Goal: Complete application form

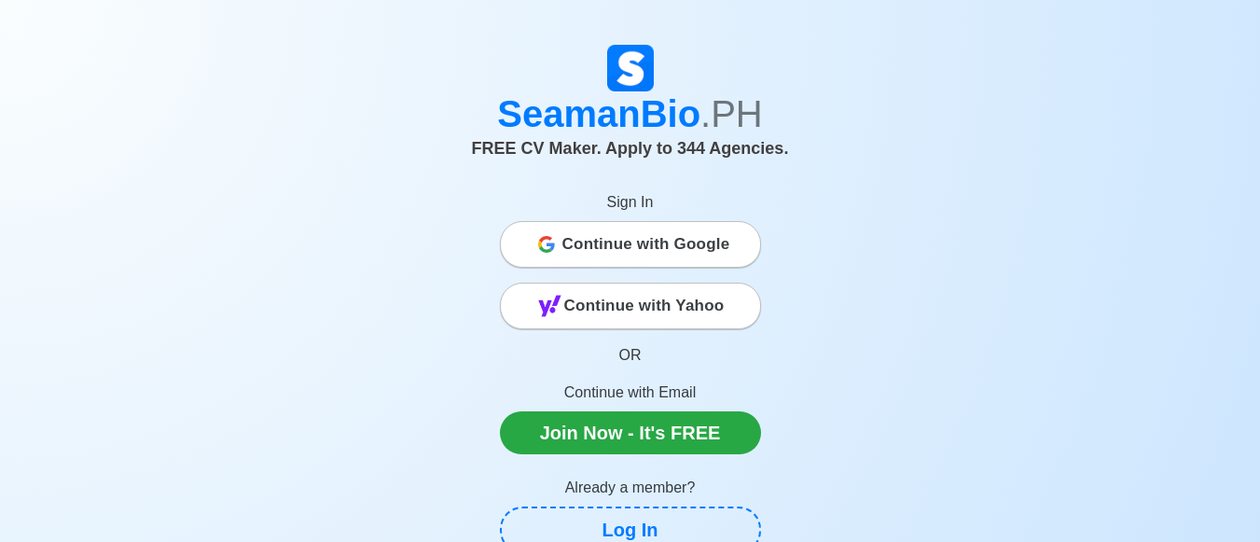
click at [565, 238] on span "Continue with Google" at bounding box center [646, 244] width 168 height 37
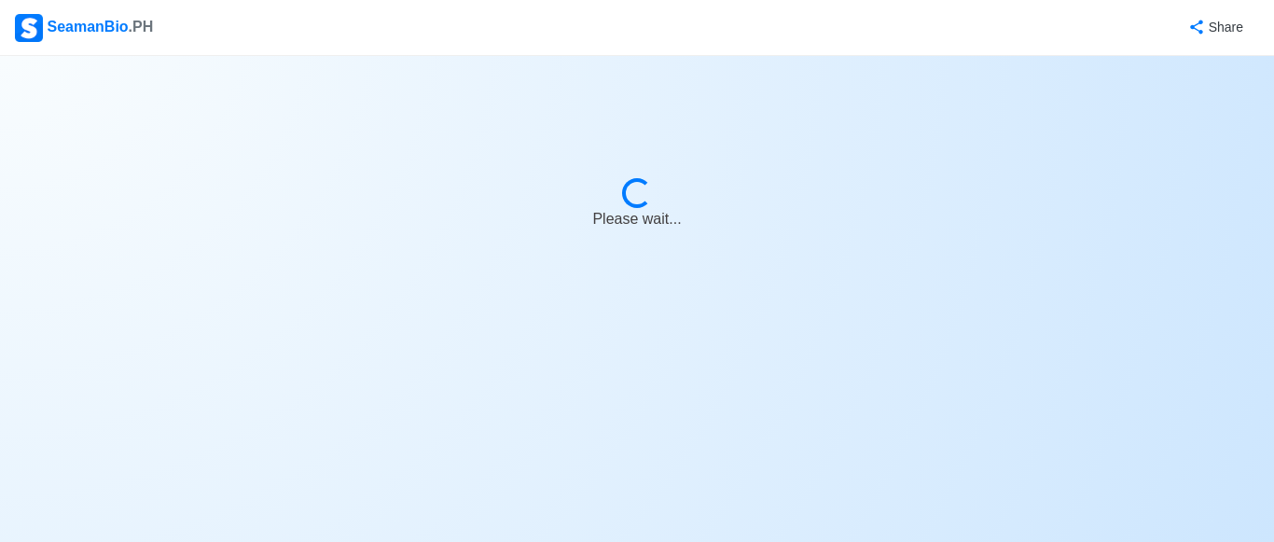
select select "Visible for Hiring"
select select "PH"
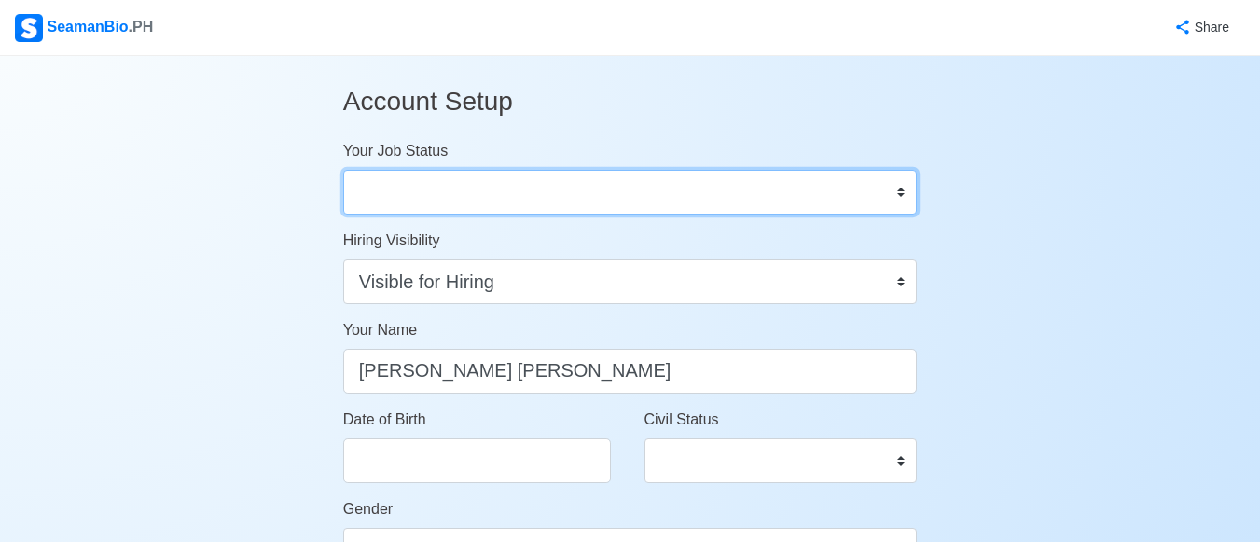
click at [898, 195] on select "Onboard Actively Looking for Job Not Looking for Job" at bounding box center [630, 192] width 575 height 45
select select "Actively Looking for Job"
click at [343, 170] on select "Onboard Actively Looking for Job Not Looking for Job" at bounding box center [630, 192] width 575 height 45
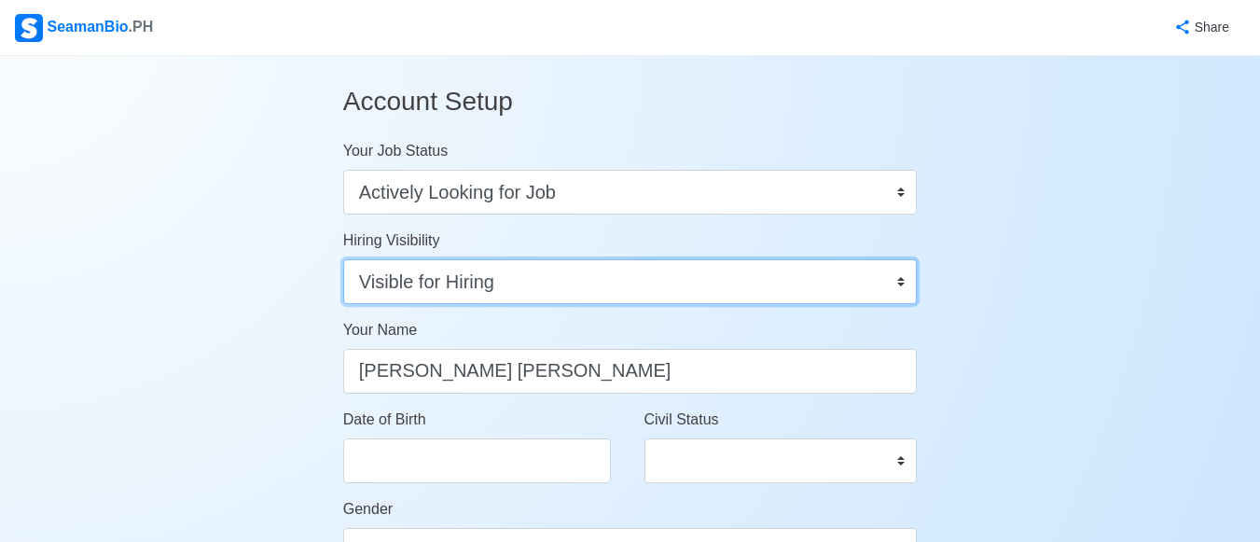
click at [639, 298] on select "Visible for Hiring Not Visible for Hiring" at bounding box center [630, 281] width 575 height 45
click at [343, 259] on select "Visible for Hiring Not Visible for Hiring" at bounding box center [630, 281] width 575 height 45
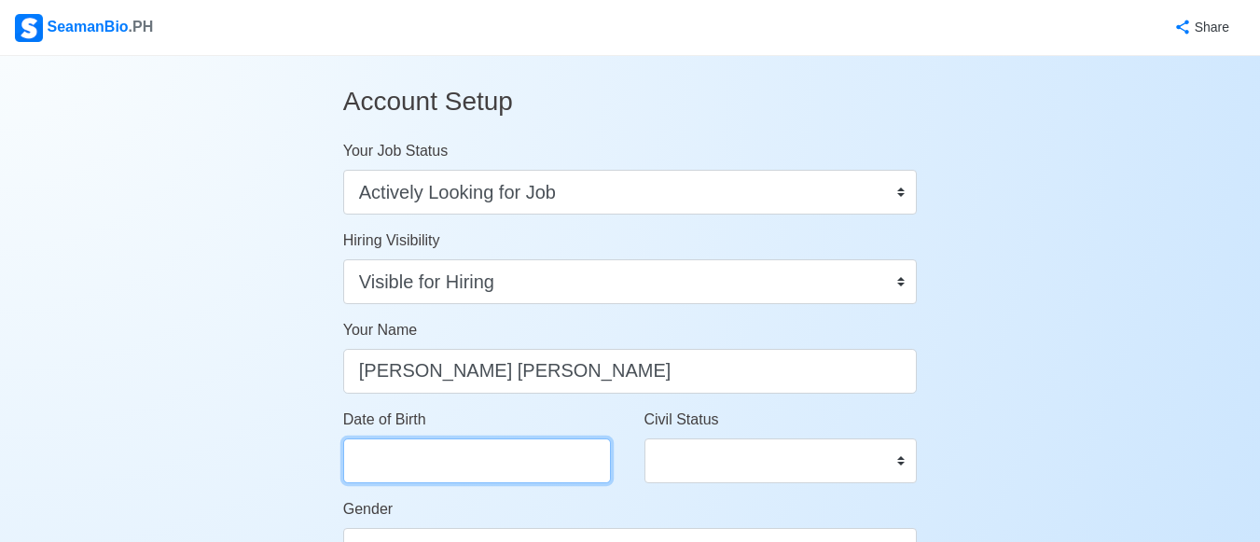
click at [478, 442] on input "Date of Birth" at bounding box center [477, 460] width 268 height 45
select select "****"
select select "******"
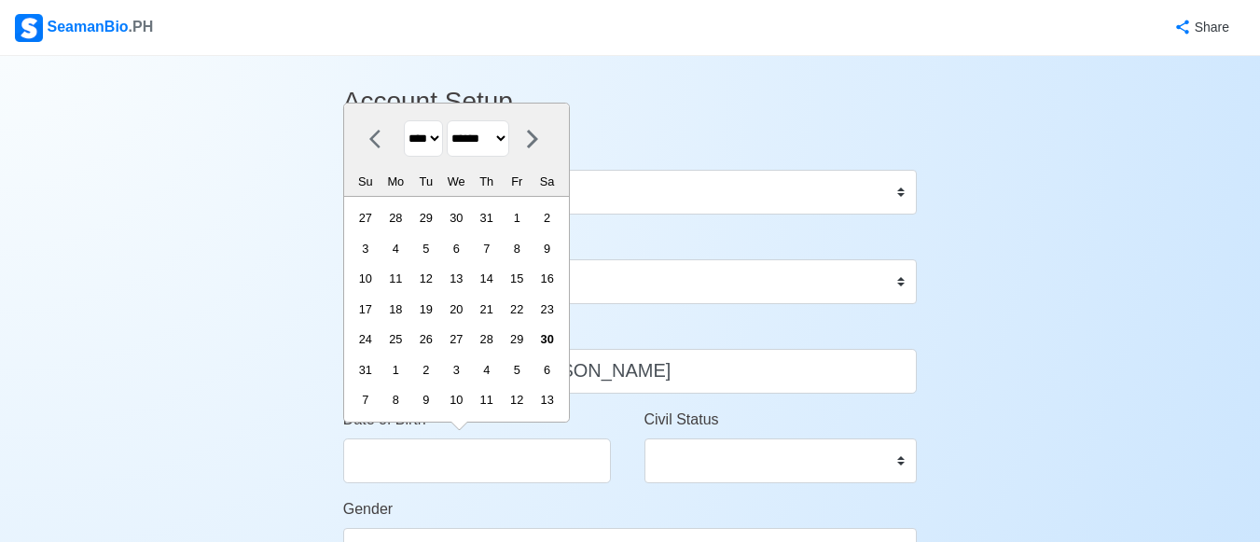
click at [443, 138] on select "**** **** **** **** **** **** **** **** **** **** **** **** **** **** **** ****…" at bounding box center [423, 138] width 39 height 36
select select "****"
click at [404, 150] on select "**** **** **** **** **** **** **** **** **** **** **** **** **** **** **** ****…" at bounding box center [423, 138] width 39 height 36
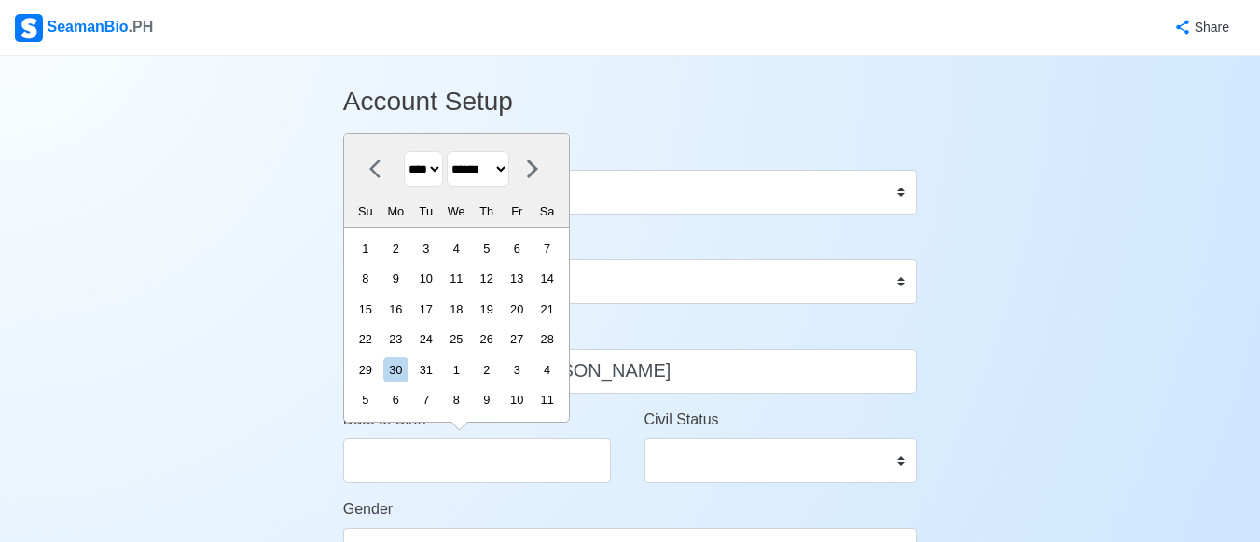
click at [509, 167] on select "******* ******** ***** ***** *** **** **** ****** ********* ******* ******** **…" at bounding box center [478, 169] width 62 height 36
select select "****"
click at [453, 151] on select "******* ******** ***** ***** *** **** **** ****** ********* ******* ******** **…" at bounding box center [478, 169] width 62 height 36
click at [520, 276] on div "9" at bounding box center [517, 278] width 25 height 25
type input "07/09/2004"
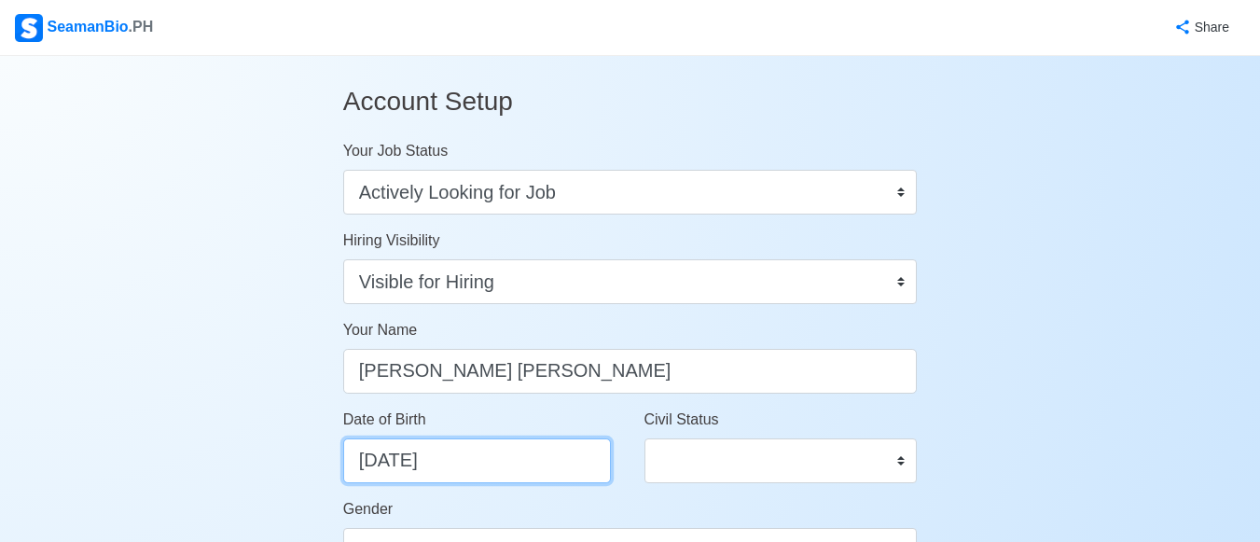
scroll to position [311, 0]
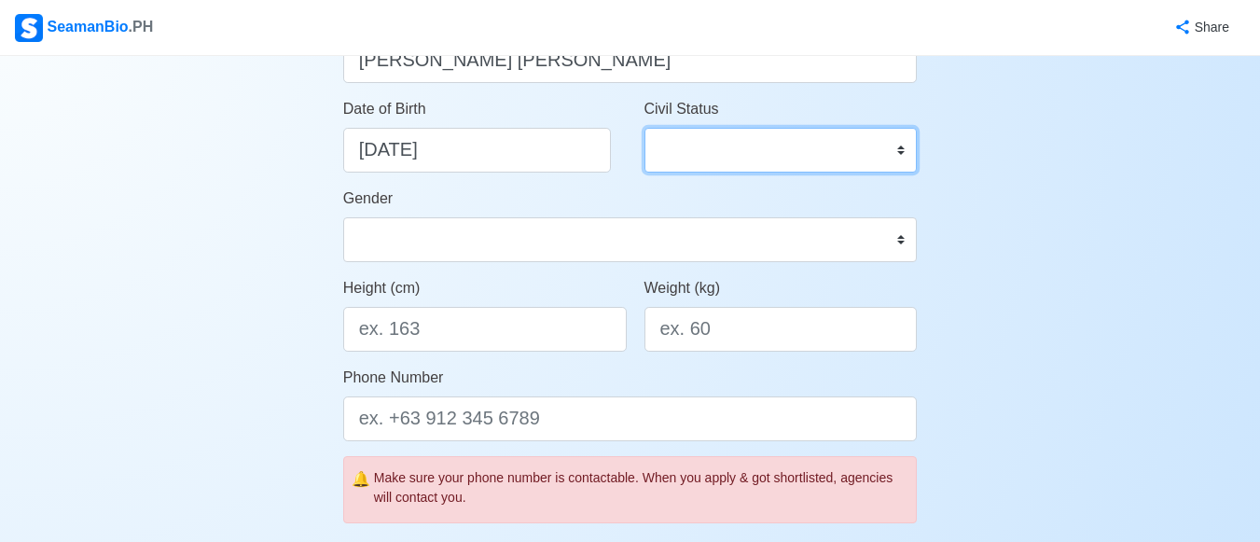
click at [909, 158] on select "Single Married Widowed Separated" at bounding box center [781, 150] width 273 height 45
select select "Single"
click at [645, 128] on select "Single Married Widowed Separated" at bounding box center [781, 150] width 273 height 45
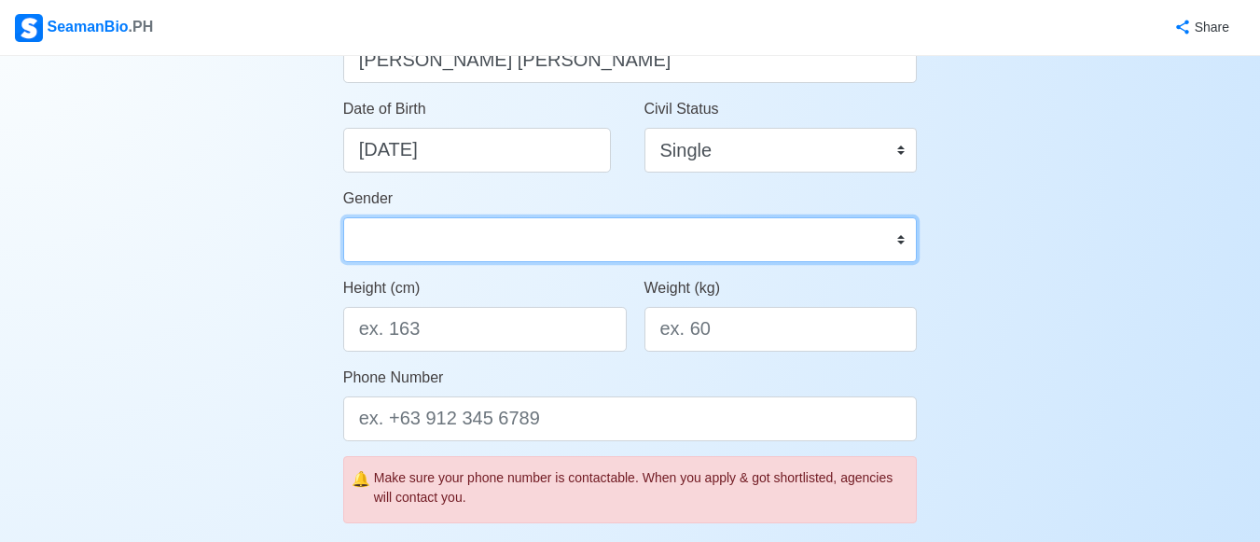
click at [613, 254] on select "Male Female" at bounding box center [630, 239] width 575 height 45
select select "Male"
click at [343, 217] on select "Male Female" at bounding box center [630, 239] width 575 height 45
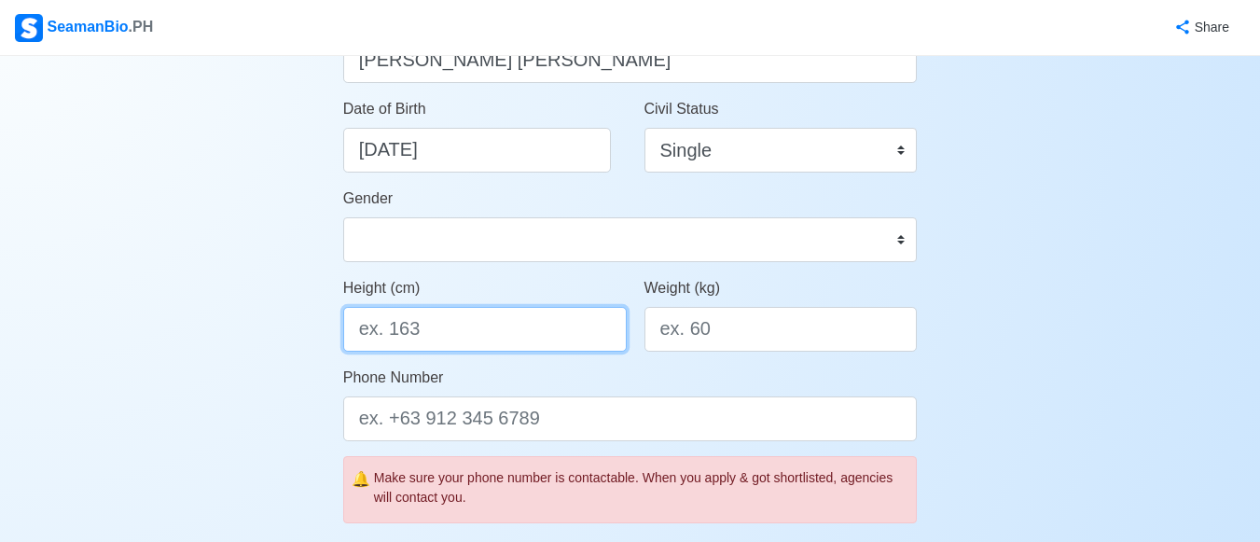
click at [562, 333] on input "Height (cm)" at bounding box center [485, 329] width 284 height 45
type input "162"
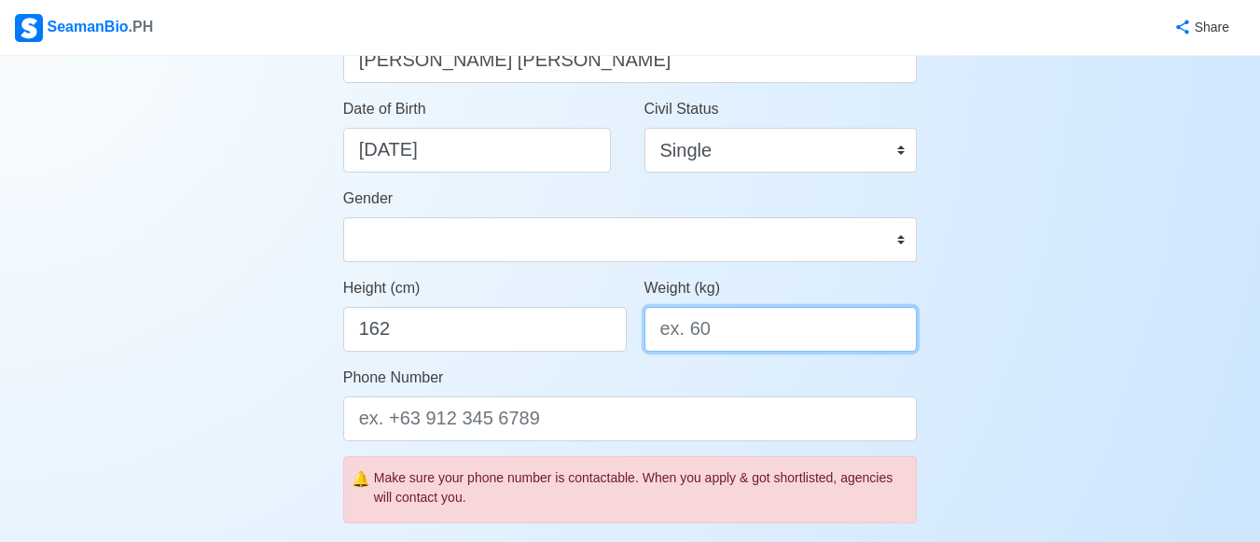
click at [706, 323] on input "Weight (kg)" at bounding box center [781, 329] width 273 height 45
type input "48"
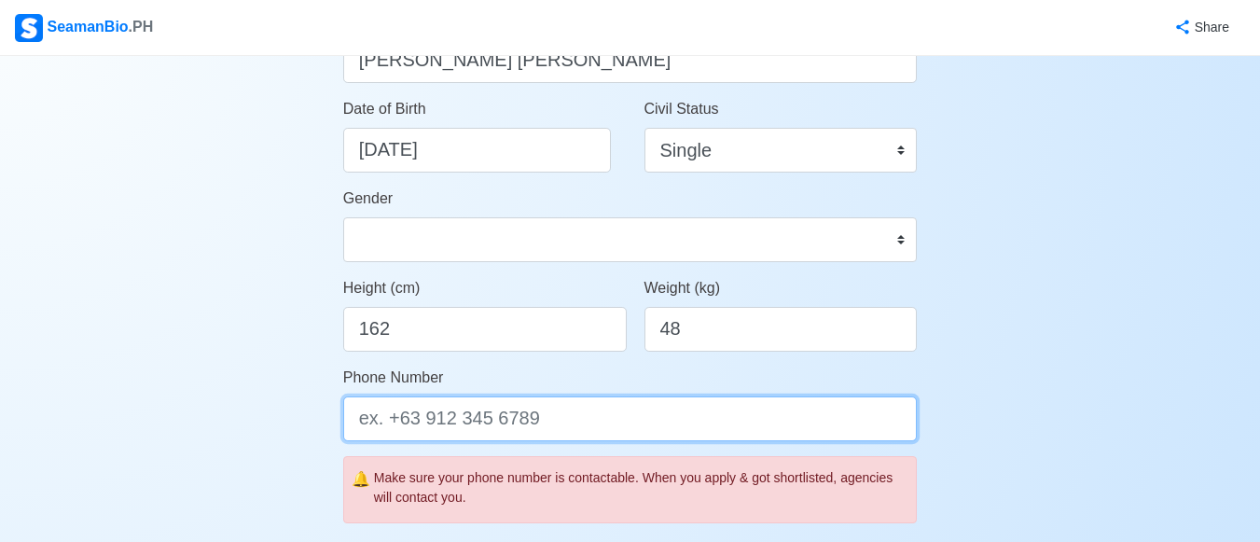
click at [651, 409] on input "Phone Number" at bounding box center [630, 418] width 575 height 45
type input "="
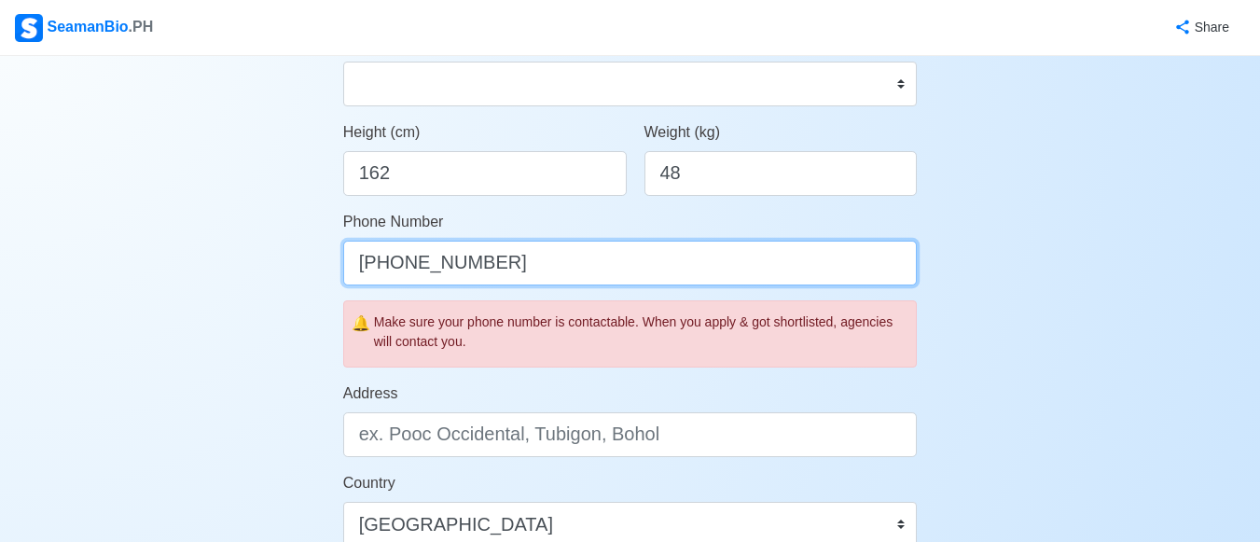
scroll to position [777, 0]
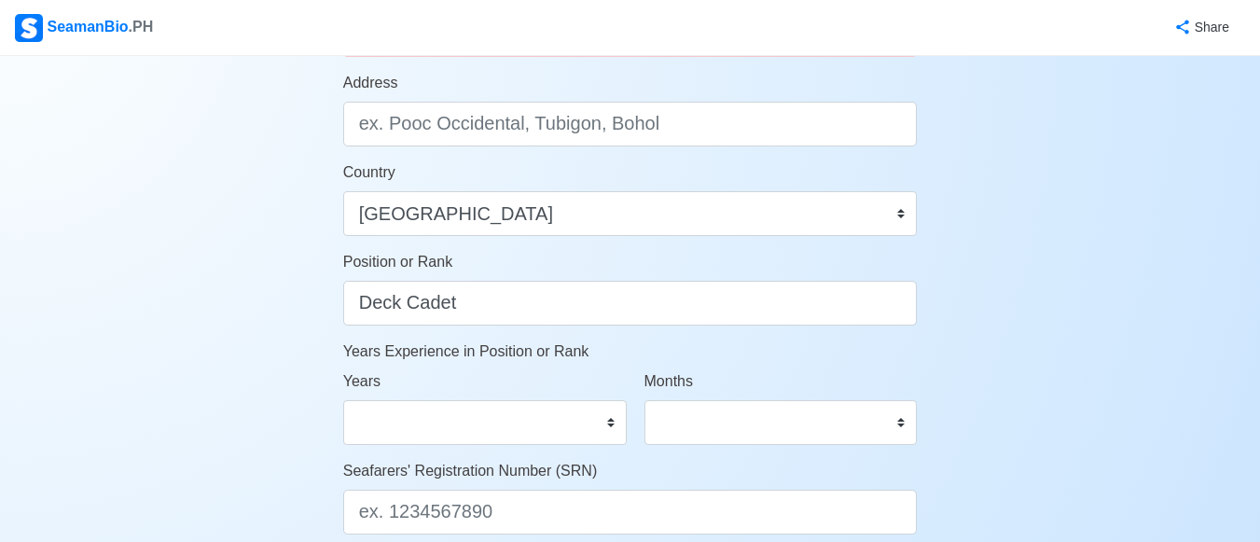
type input "+63 998 028 6114"
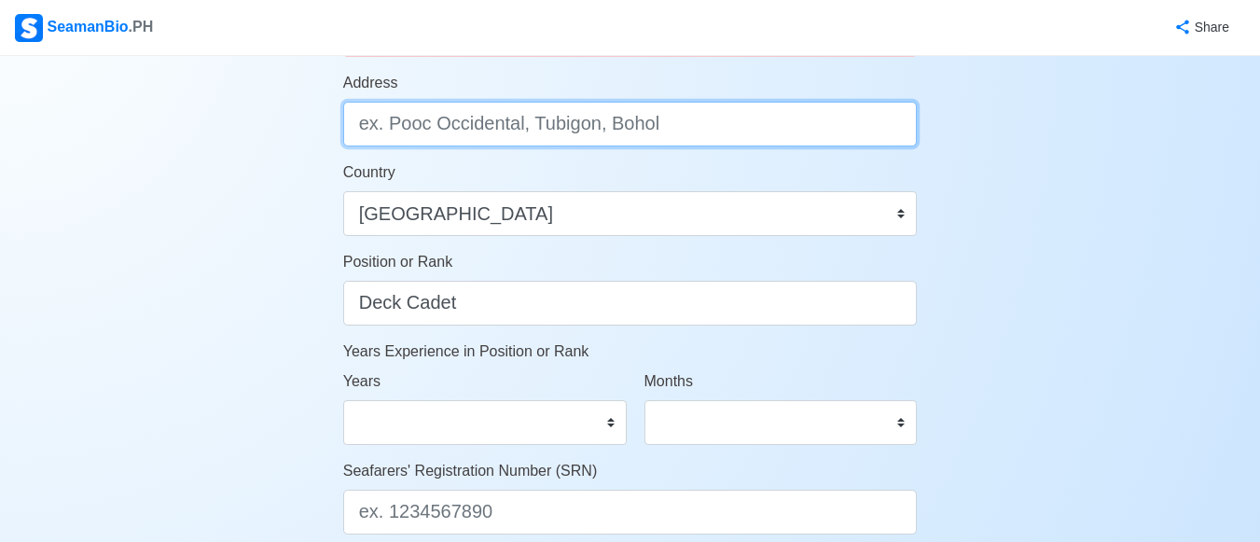
click at [525, 118] on input "Address" at bounding box center [630, 124] width 575 height 45
type input "t"
type input "T"
click at [525, 118] on input "Address" at bounding box center [630, 124] width 575 height 45
type input "Purok 4 Tabon, Dalaguete, Cebu"
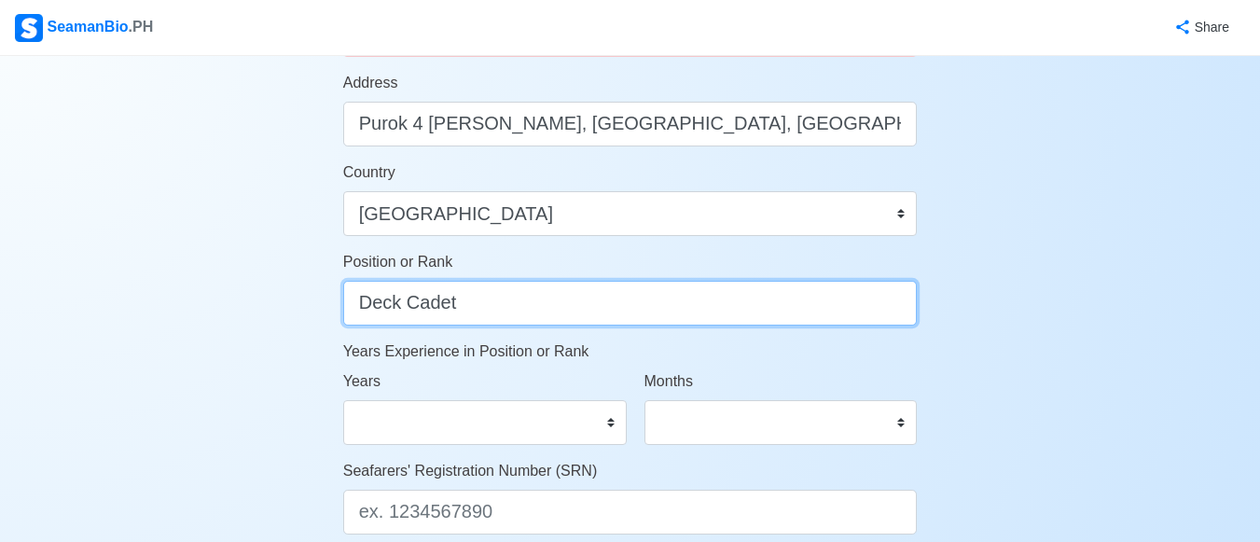
click at [452, 315] on input "Deck Cadet" at bounding box center [630, 303] width 575 height 45
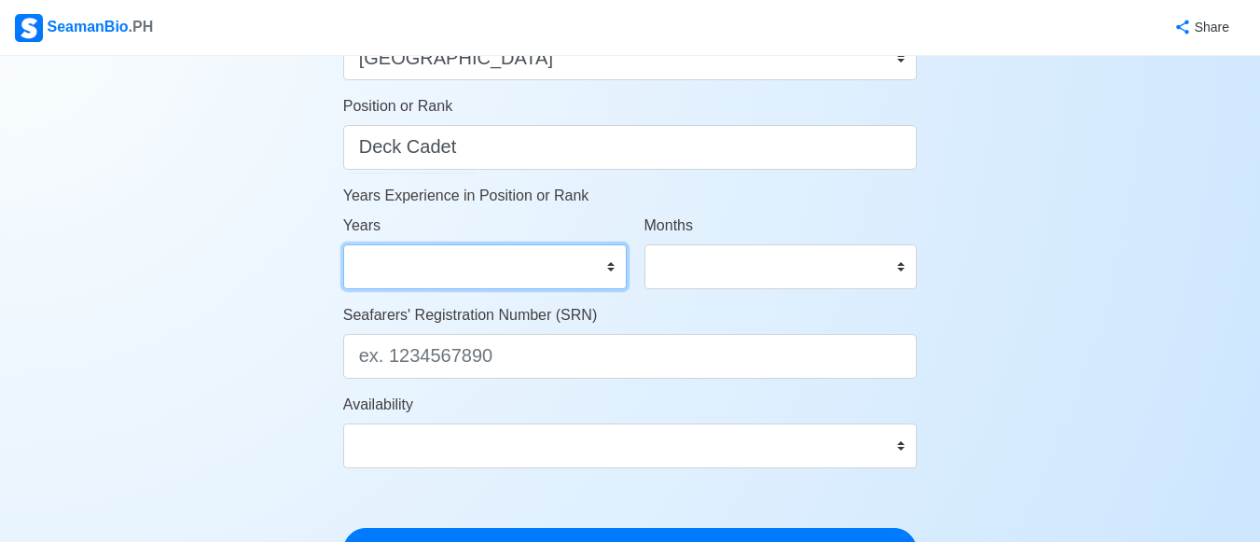
click at [609, 269] on select "0 1 2 3 4 5 6 7 8 9 10 11 12 13 14 15 16 17 18 19 20 21 22 23 24 25 26 27 28 29…" at bounding box center [485, 266] width 284 height 45
select select "0"
click at [343, 244] on select "0 1 2 3 4 5 6 7 8 9 10 11 12 13 14 15 16 17 18 19 20 21 22 23 24 25 26 27 28 29…" at bounding box center [485, 266] width 284 height 45
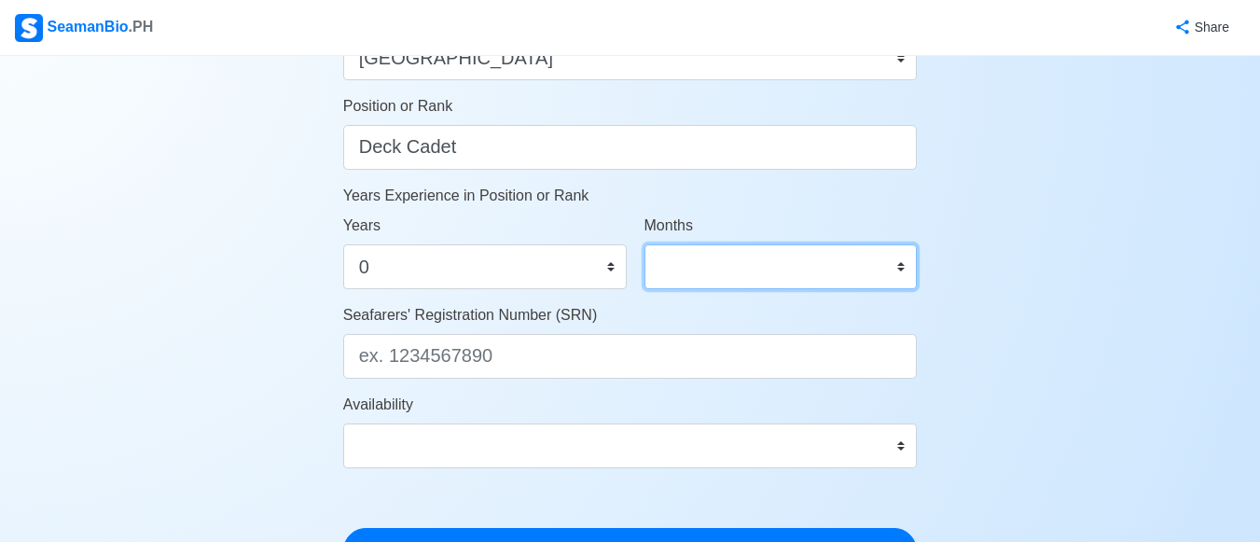
click at [900, 271] on select "0 1 2 3 4 5 6 7 8 9 10 11" at bounding box center [781, 266] width 273 height 45
select select "0"
click at [645, 244] on select "0 1 2 3 4 5 6 7 8 9 10 11" at bounding box center [781, 266] width 273 height 45
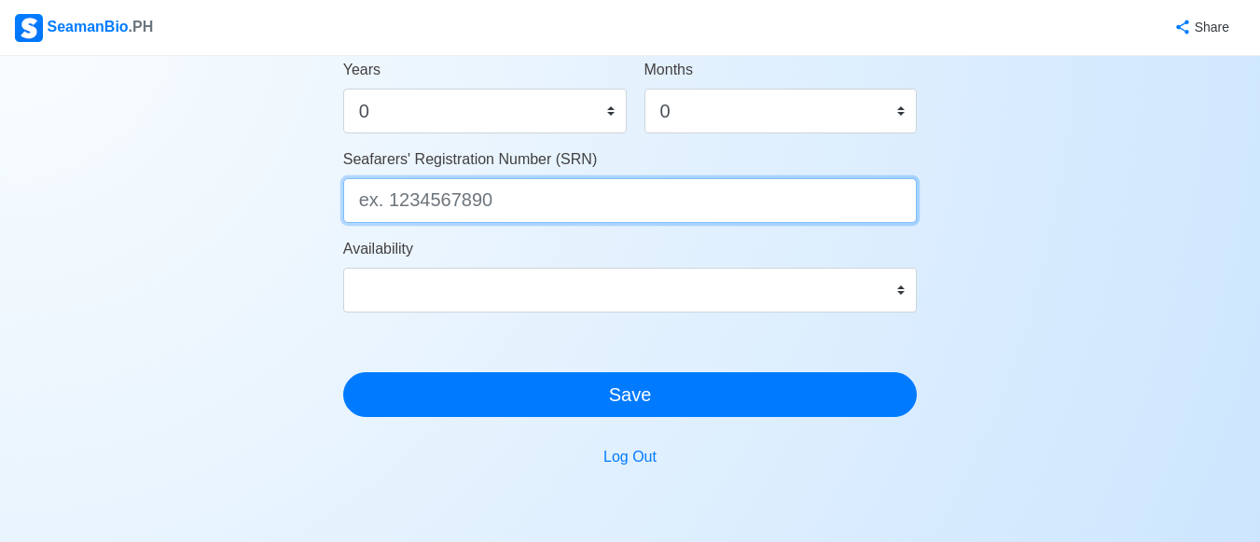
click at [543, 198] on input "Seafarers' Registration Number (SRN)" at bounding box center [630, 200] width 575 height 45
type input "0407090032"
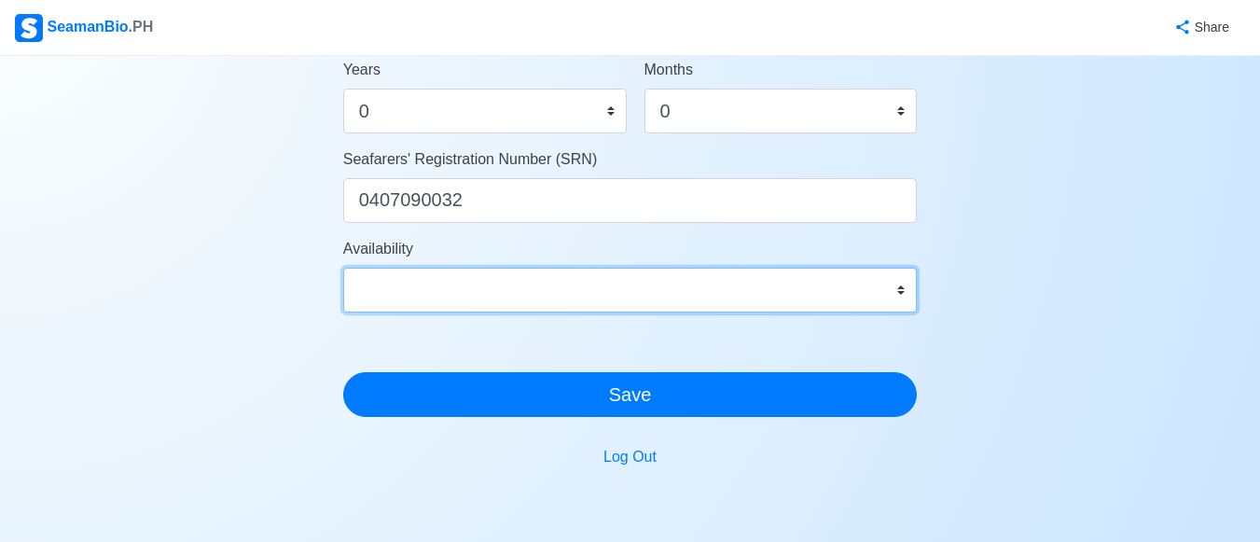
click at [424, 271] on select "Immediate Sep 2025 Oct 2025 Nov 2025 Dec 2025 Jan 2026 Feb 2026 Mar 2026 Apr 20…" at bounding box center [630, 290] width 575 height 45
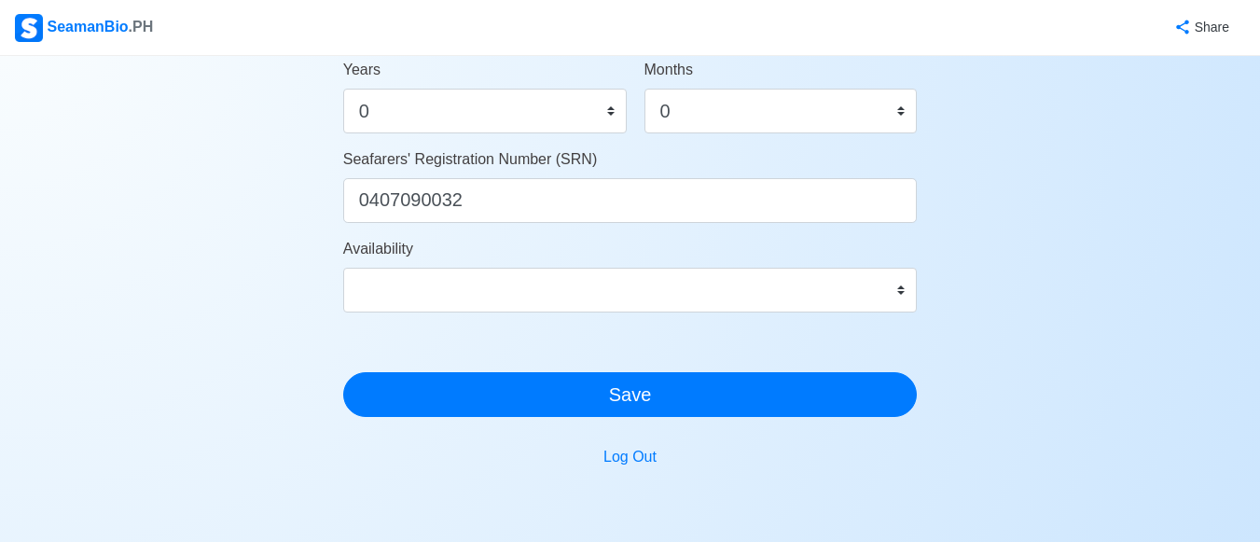
drag, startPoint x: 274, startPoint y: 271, endPoint x: 292, endPoint y: 267, distance: 18.3
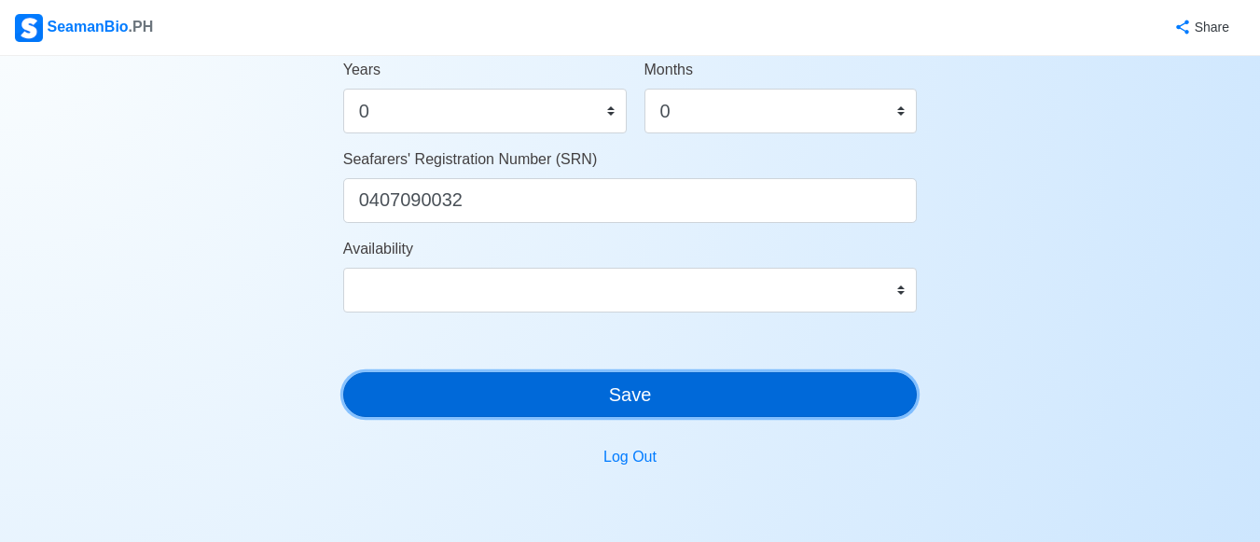
click at [516, 385] on button "Save" at bounding box center [630, 394] width 575 height 45
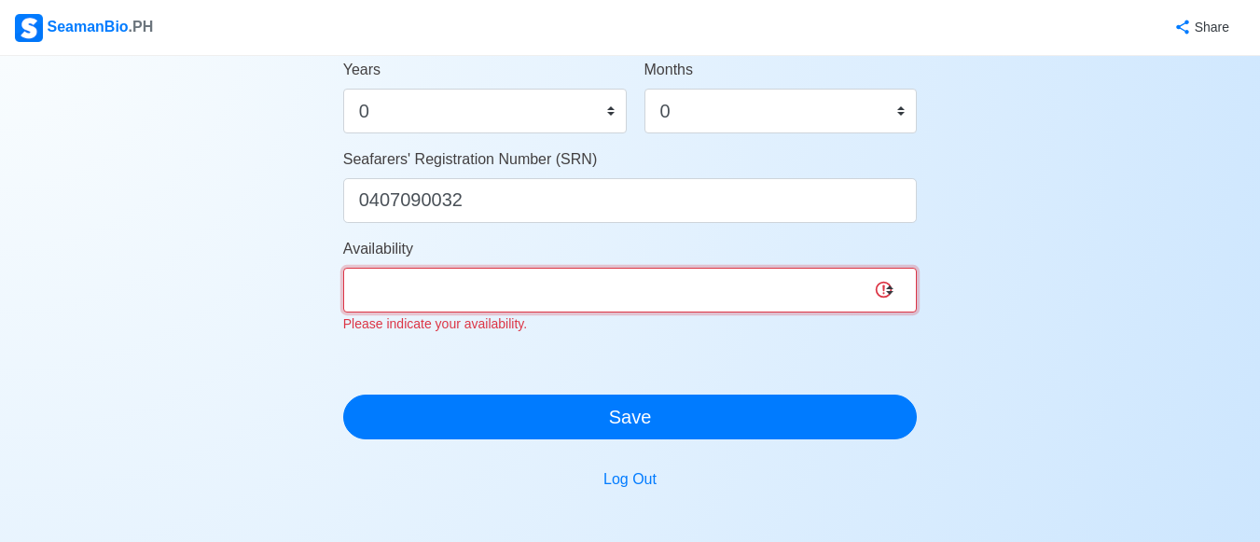
click at [550, 298] on select "Immediate Sep 2025 Oct 2025 Nov 2025 Dec 2025 Jan 2026 Feb 2026 Mar 2026 Apr 20…" at bounding box center [630, 290] width 575 height 45
click at [343, 268] on select "Immediate Sep 2025 Oct 2025 Nov 2025 Dec 2025 Jan 2026 Feb 2026 Mar 2026 Apr 20…" at bounding box center [630, 290] width 575 height 45
click at [569, 278] on select "Immediate Sep 2025 Oct 2025 Nov 2025 Dec 2025 Jan 2026 Feb 2026 Mar 2026 Apr 20…" at bounding box center [630, 290] width 575 height 45
click at [553, 299] on select "Immediate Sep 2025 Oct 2025 Nov 2025 Dec 2025 Jan 2026 Feb 2026 Mar 2026 Apr 20…" at bounding box center [630, 290] width 575 height 45
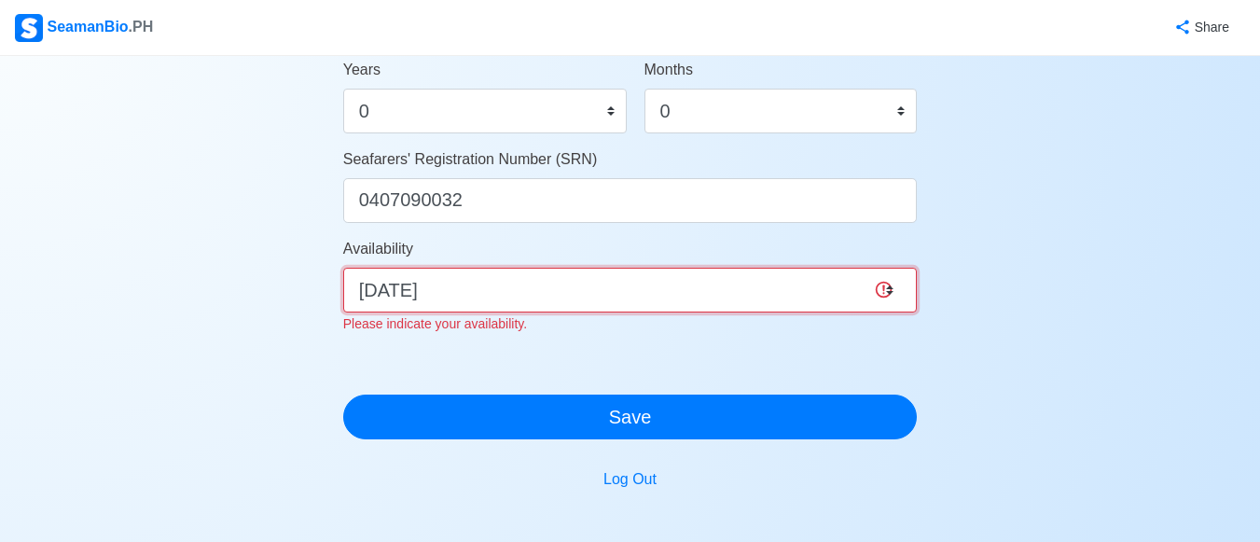
select select "1761926400000"
click at [343, 268] on select "Immediate Sep 2025 Oct 2025 Nov 2025 Dec 2025 Jan 2026 Feb 2026 Mar 2026 Apr 20…" at bounding box center [630, 290] width 575 height 45
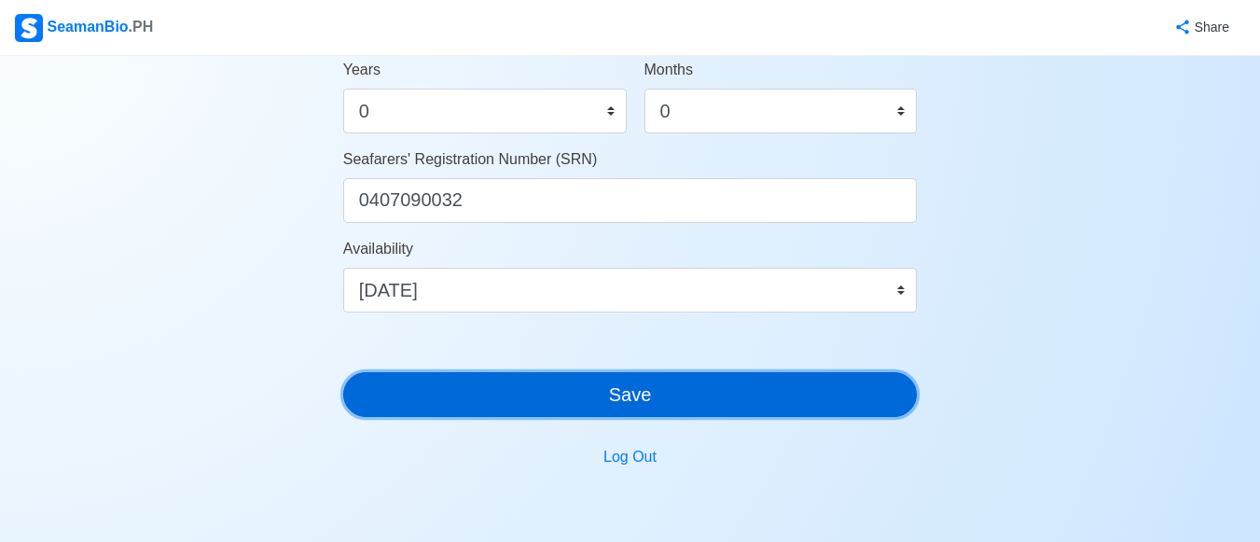
click at [539, 411] on button "Save" at bounding box center [630, 394] width 575 height 45
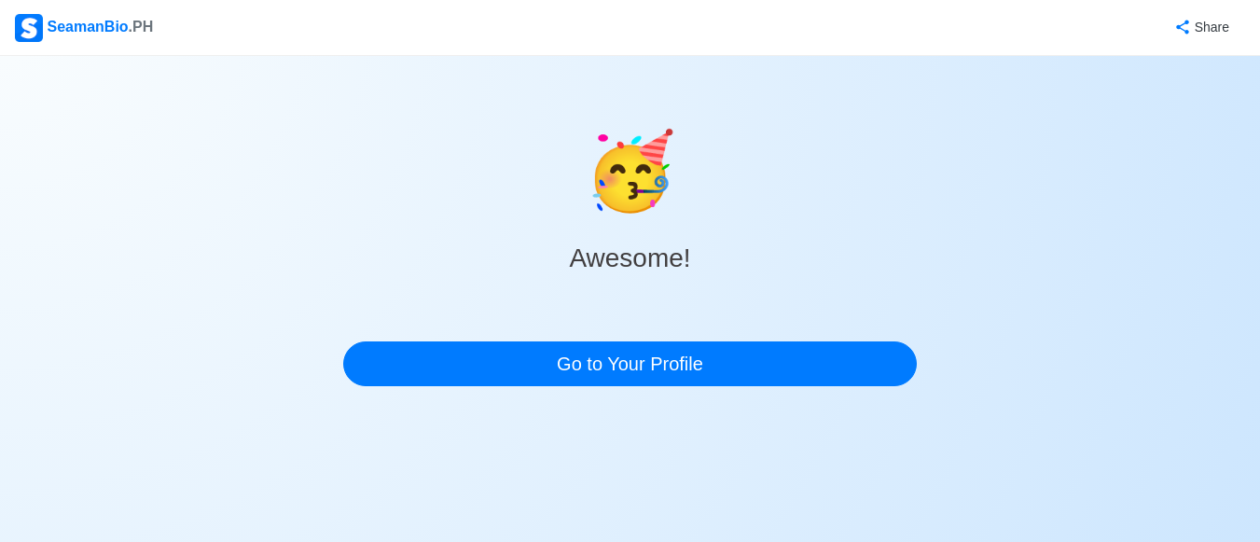
scroll to position [0, 0]
click at [690, 389] on div "🥳 Awesome! Go to Your Profile" at bounding box center [637, 228] width 581 height 345
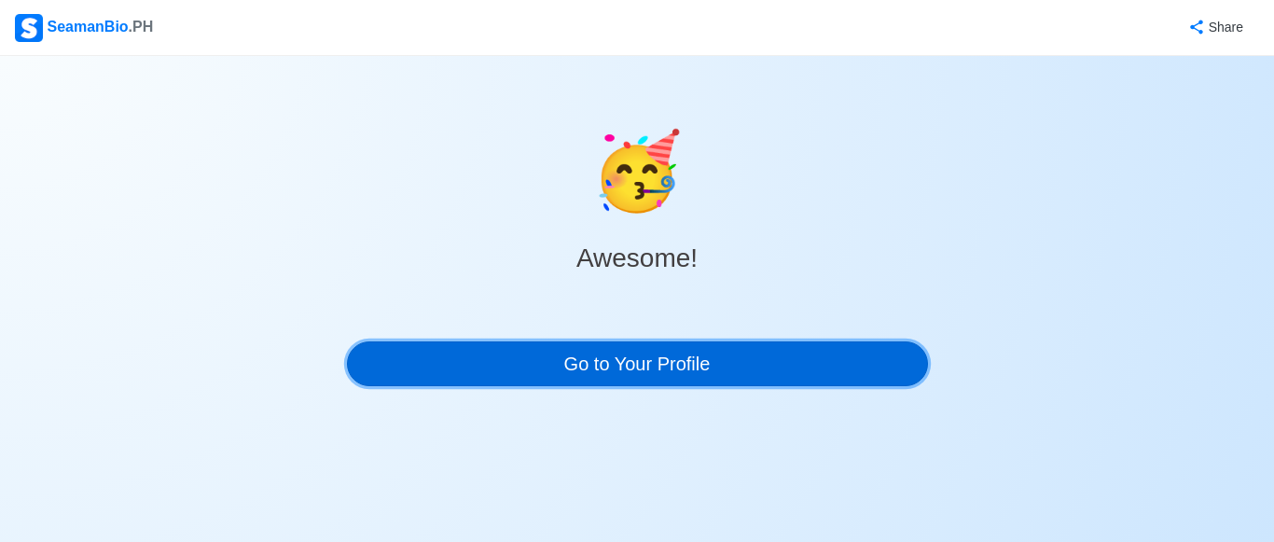
click at [684, 369] on link "Go to Your Profile" at bounding box center [637, 363] width 581 height 45
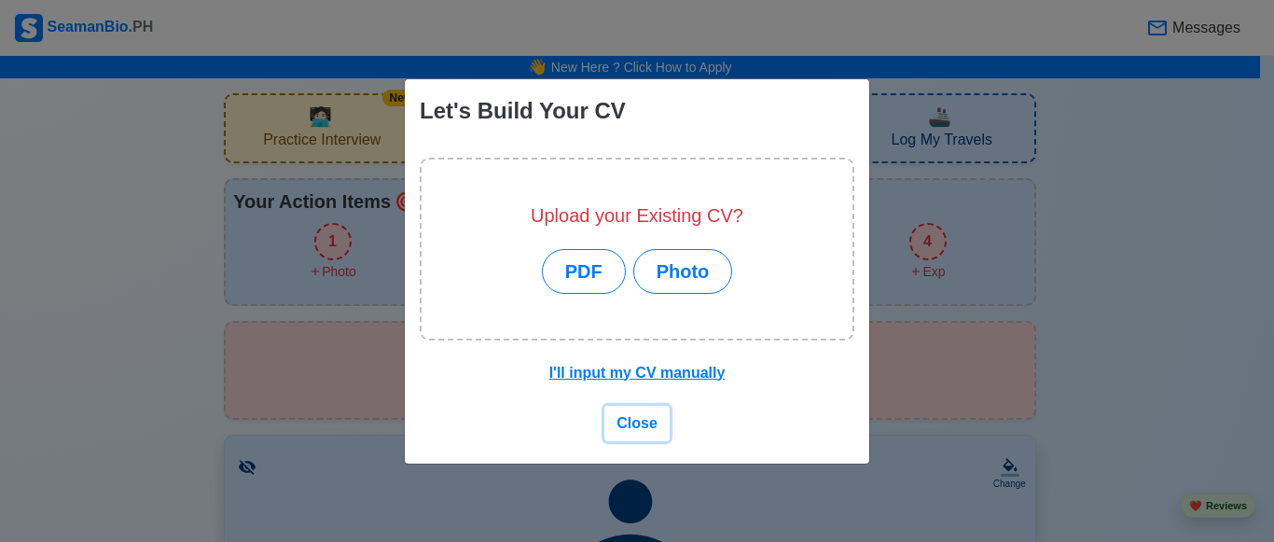
click at [637, 426] on span "Close" at bounding box center [637, 423] width 41 height 16
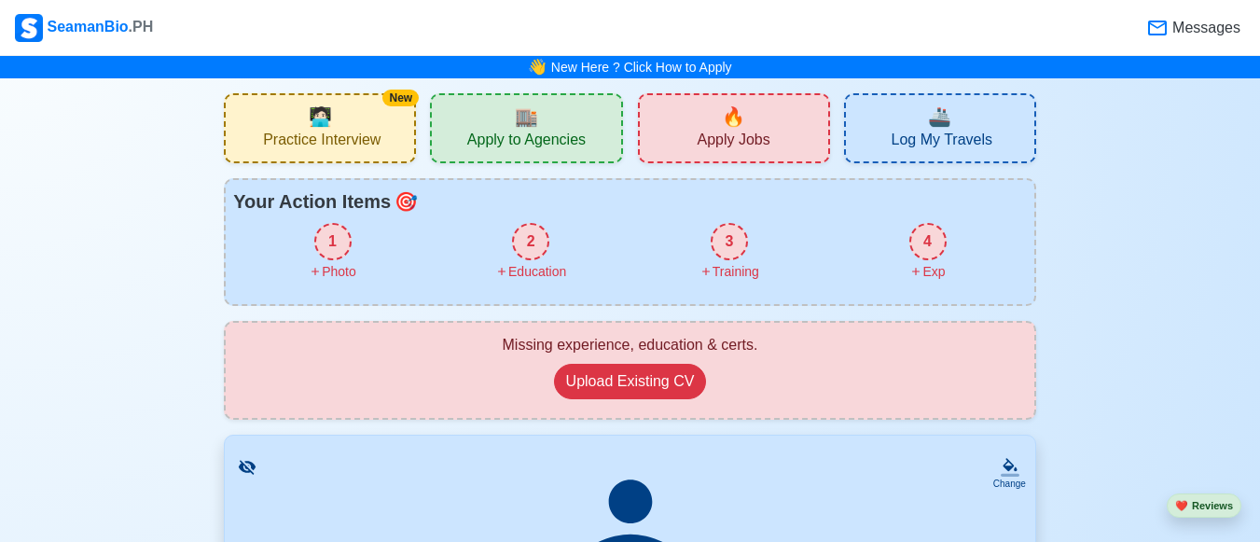
click at [302, 118] on div "New 🧑🏻‍💻 Practice Interview" at bounding box center [320, 128] width 192 height 70
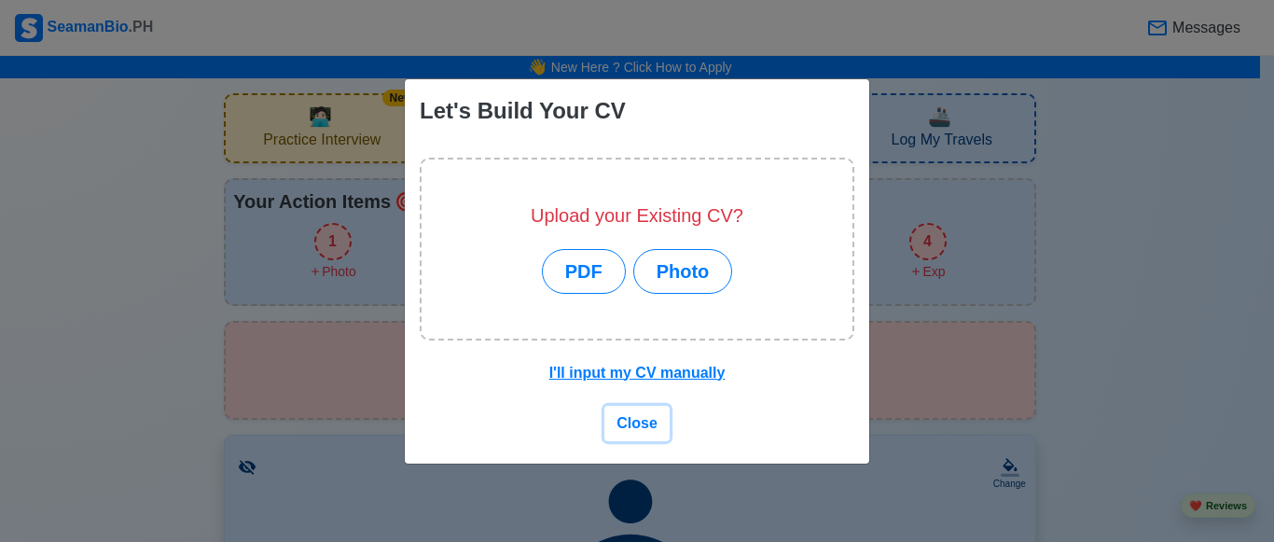
click at [659, 422] on button "Close" at bounding box center [636, 423] width 65 height 35
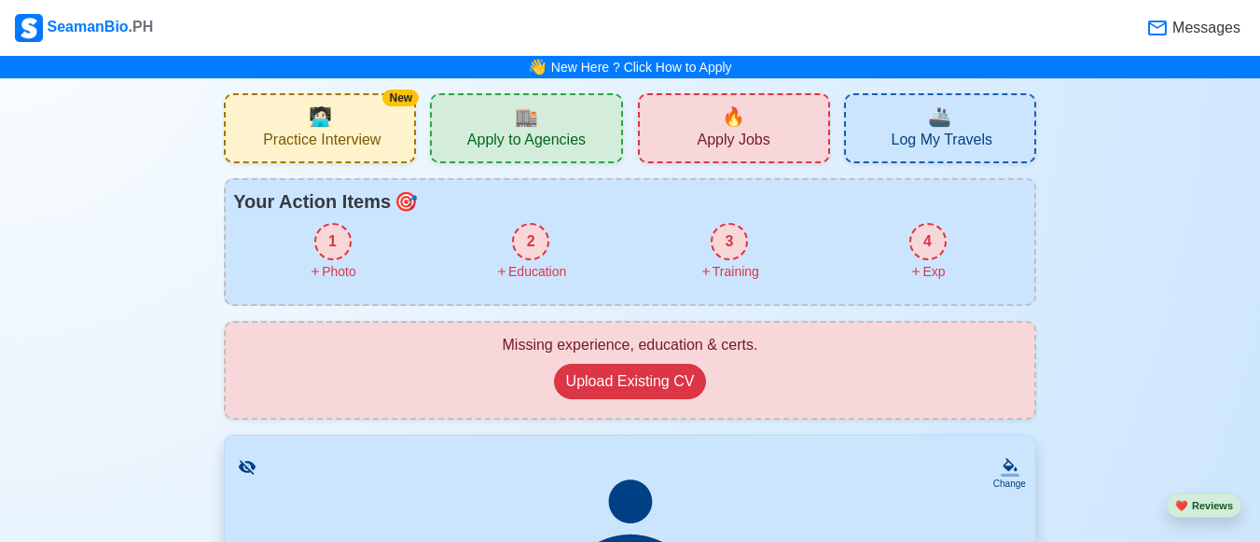
click at [727, 133] on span "Apply Jobs" at bounding box center [733, 142] width 73 height 23
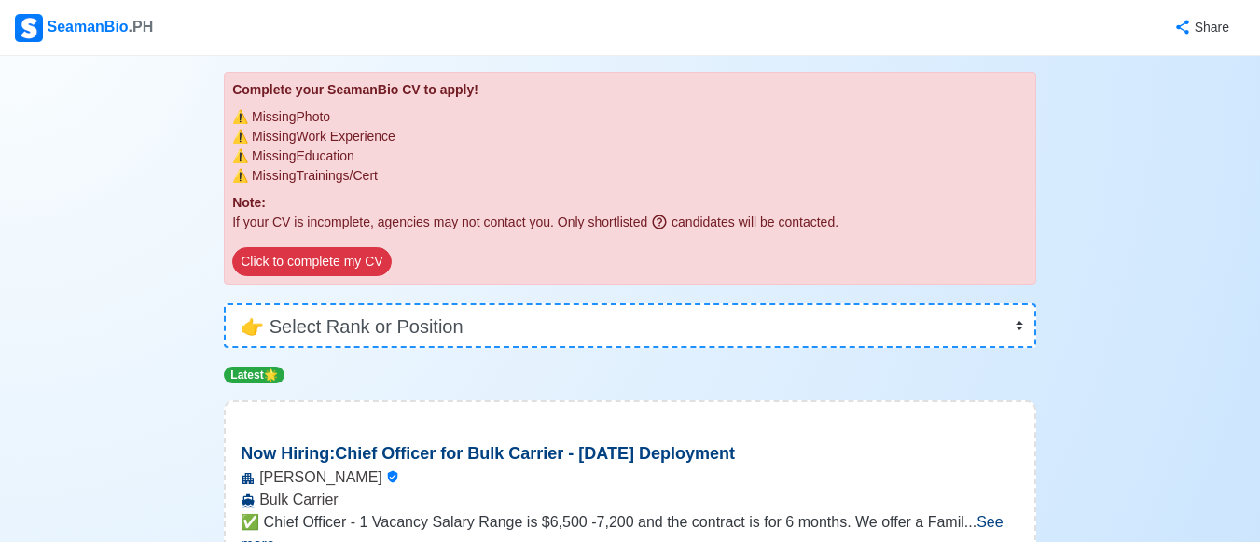
scroll to position [311, 0]
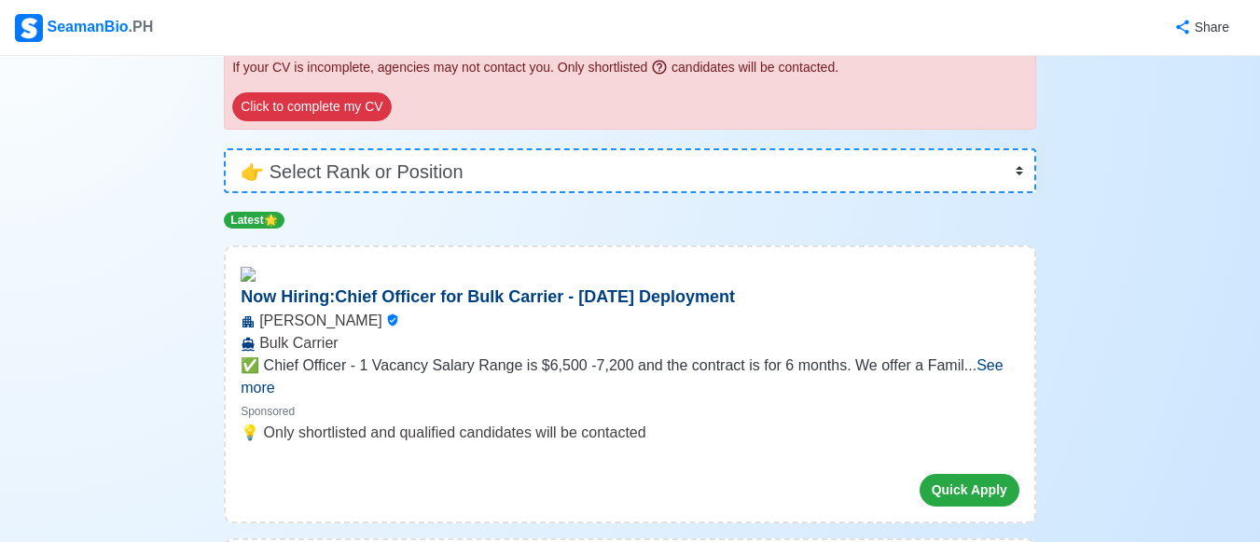
click at [971, 372] on span "See more" at bounding box center [622, 376] width 762 height 38
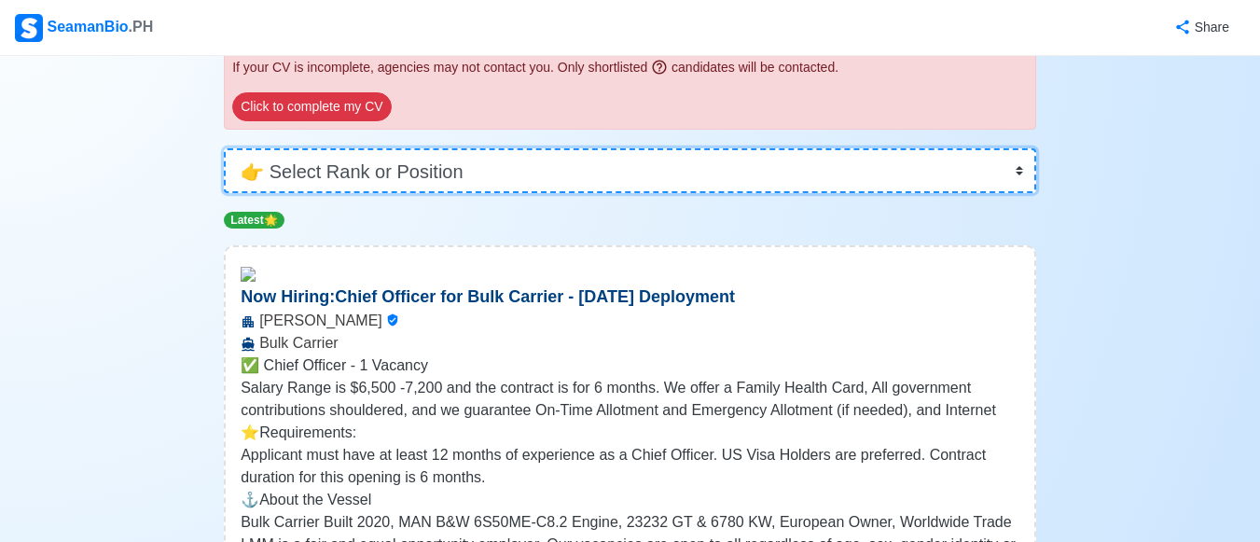
click at [455, 164] on select "👉 Select Rank or Position Master Chief Officer 2nd Officer 3rd Officer Junior O…" at bounding box center [630, 170] width 812 height 45
select select "Cadet"
click at [224, 193] on select "👉 Select Rank or Position Master Chief Officer 2nd Officer 3rd Officer Junior O…" at bounding box center [630, 170] width 812 height 45
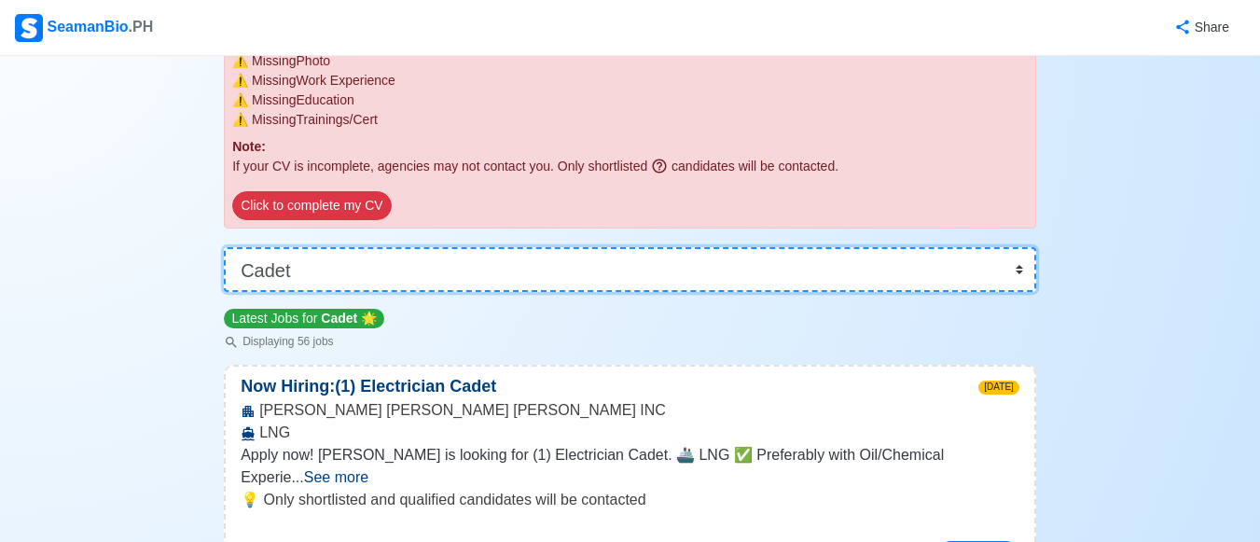
scroll to position [311, 0]
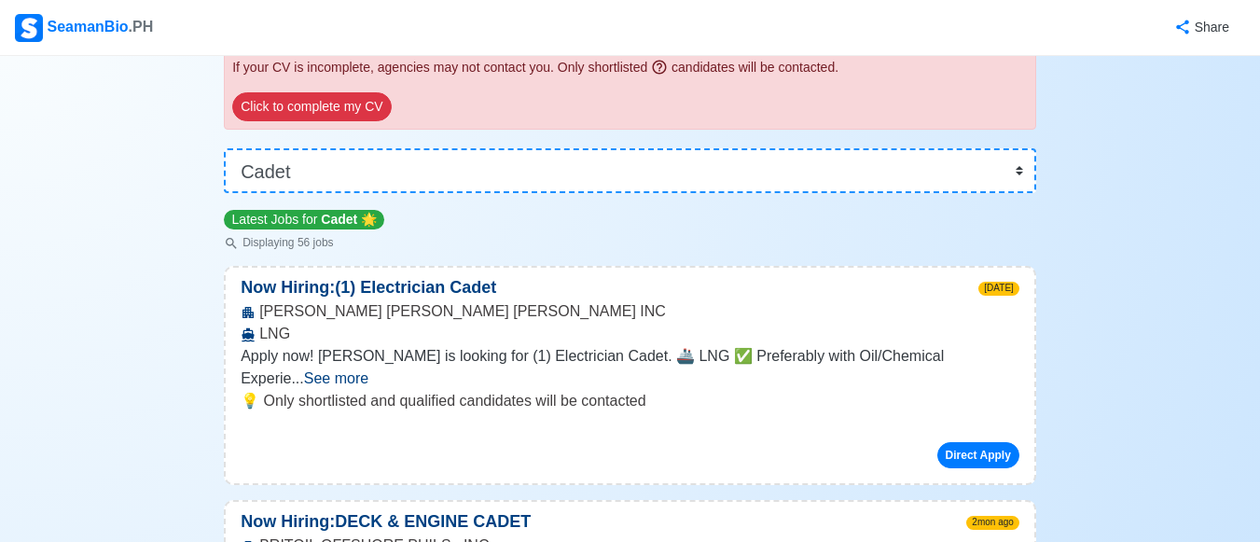
click at [368, 370] on span "See more" at bounding box center [336, 378] width 64 height 16
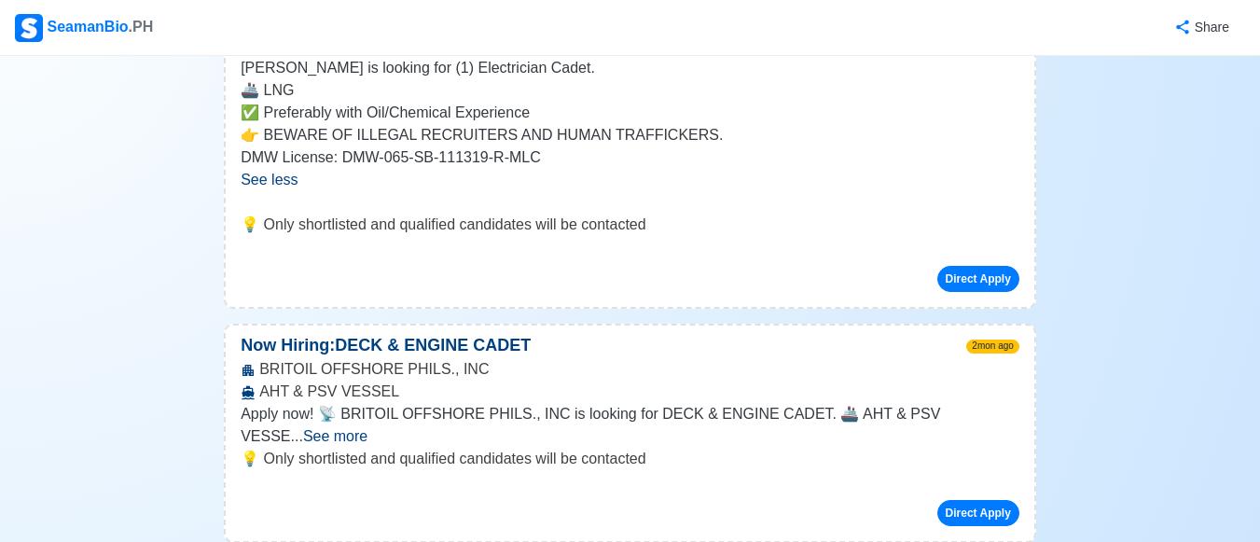
scroll to position [777, 0]
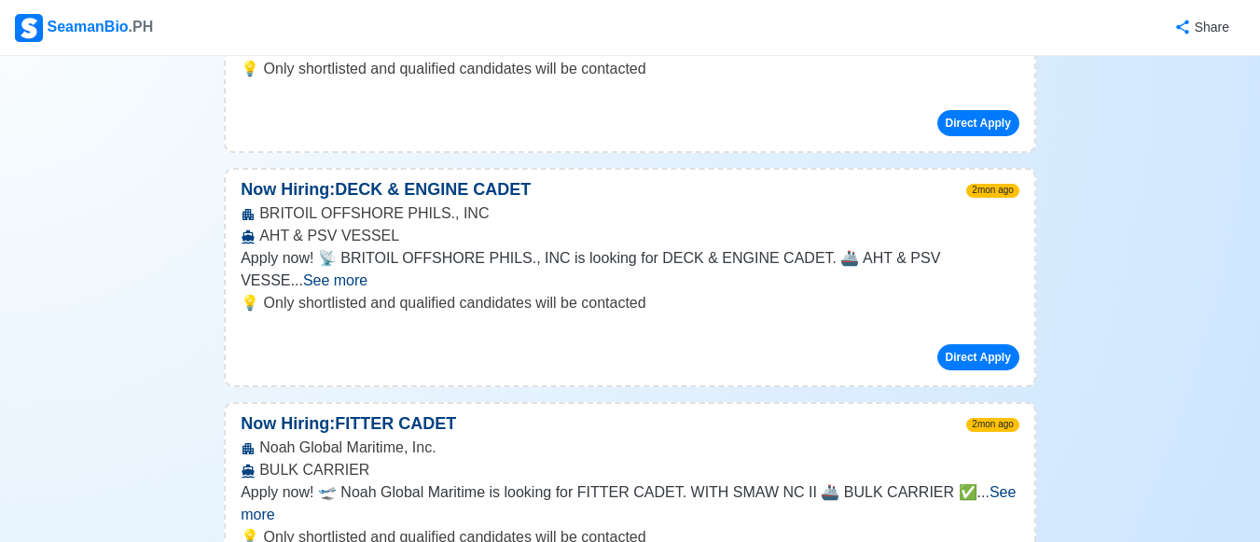
click at [368, 272] on span "See more" at bounding box center [335, 280] width 64 height 16
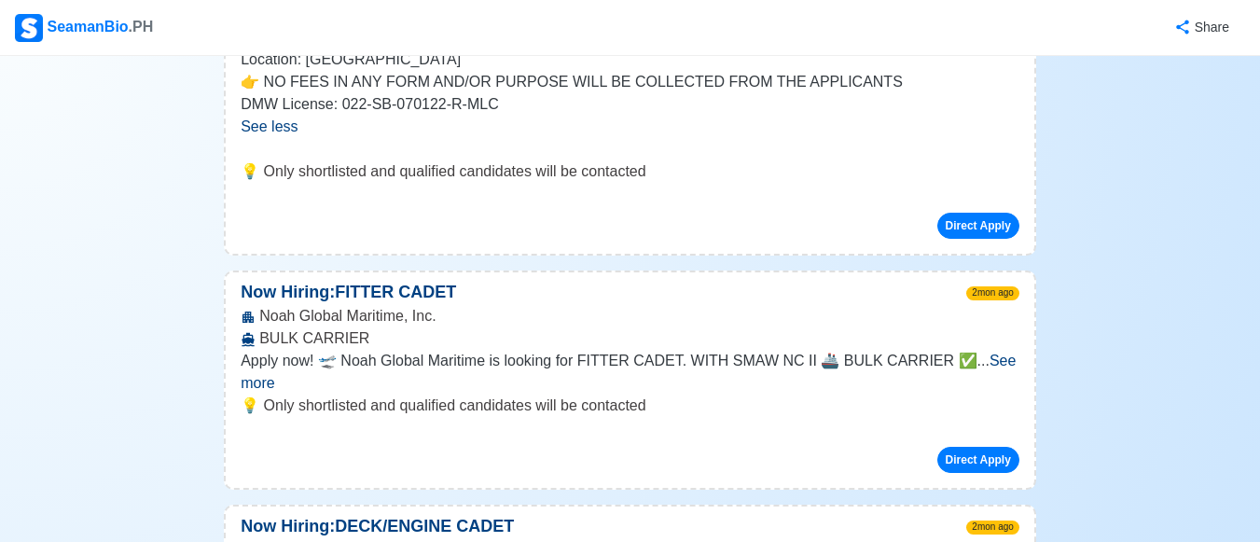
scroll to position [1243, 0]
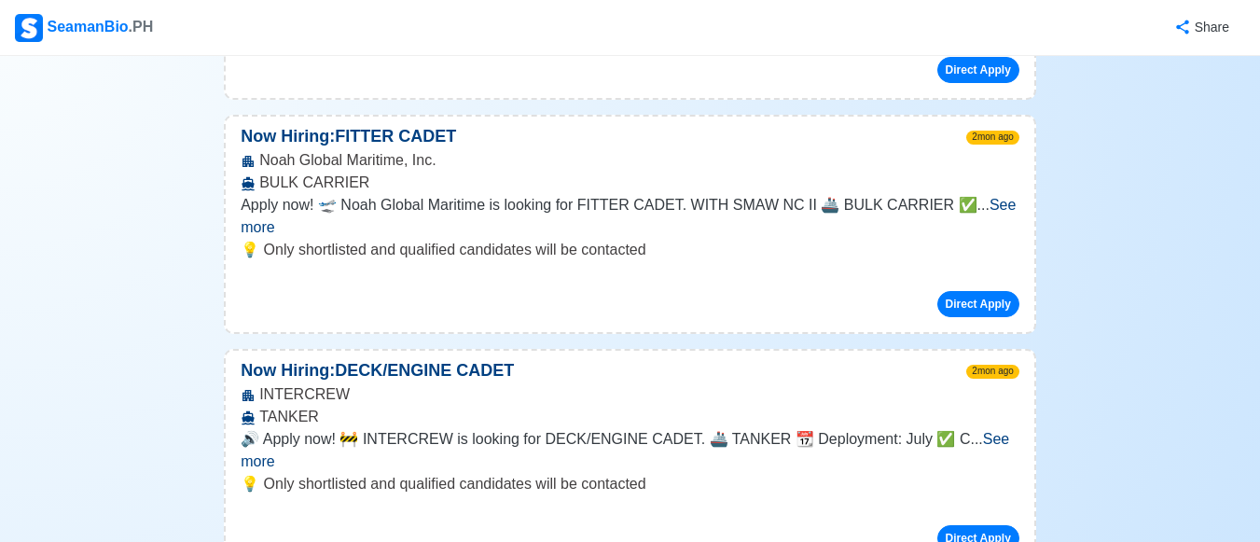
click at [964, 431] on span "See more" at bounding box center [625, 450] width 769 height 38
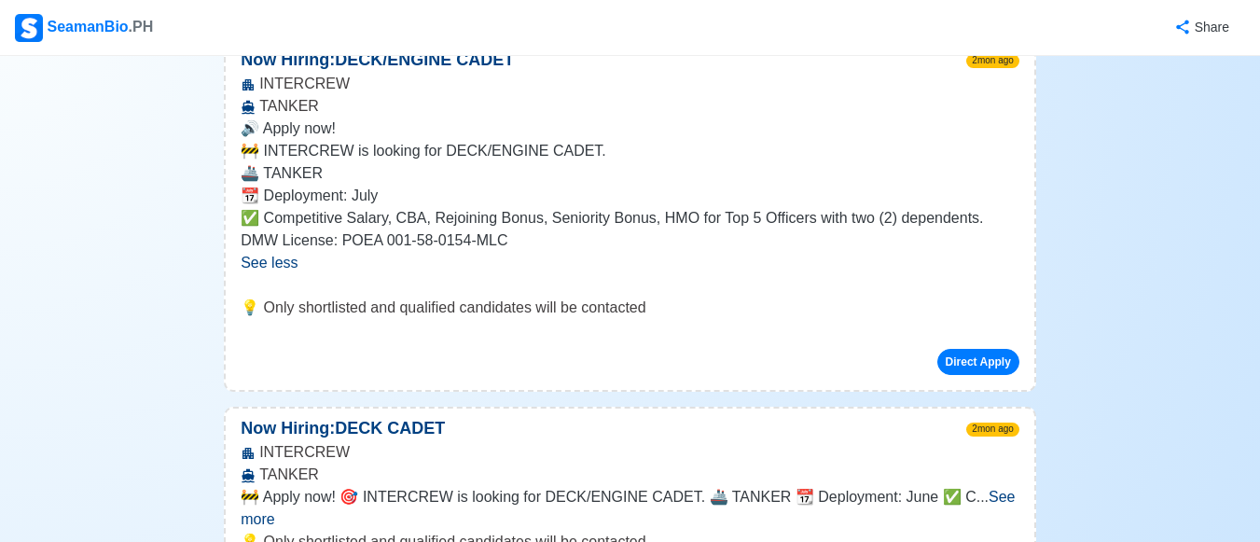
scroll to position [1710, 0]
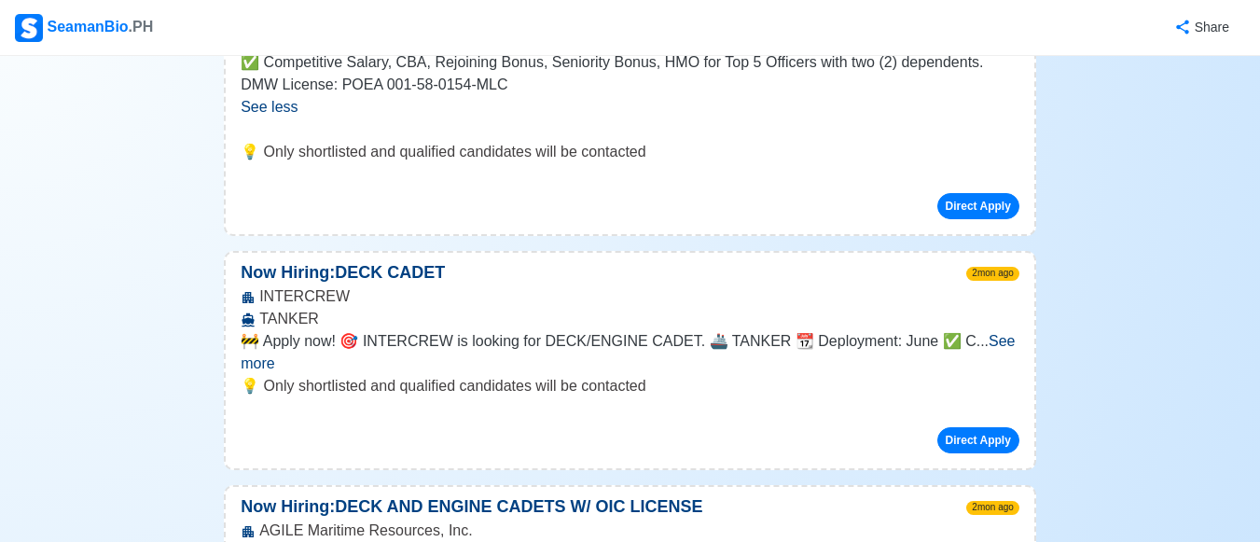
click at [969, 333] on span "See more" at bounding box center [628, 352] width 774 height 38
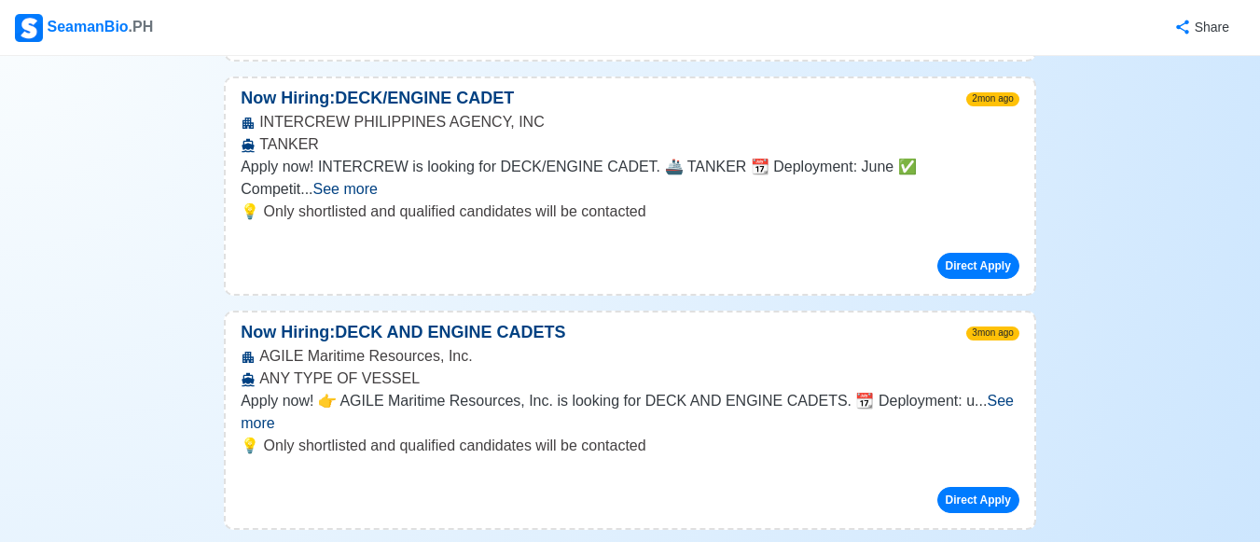
scroll to position [2798, 0]
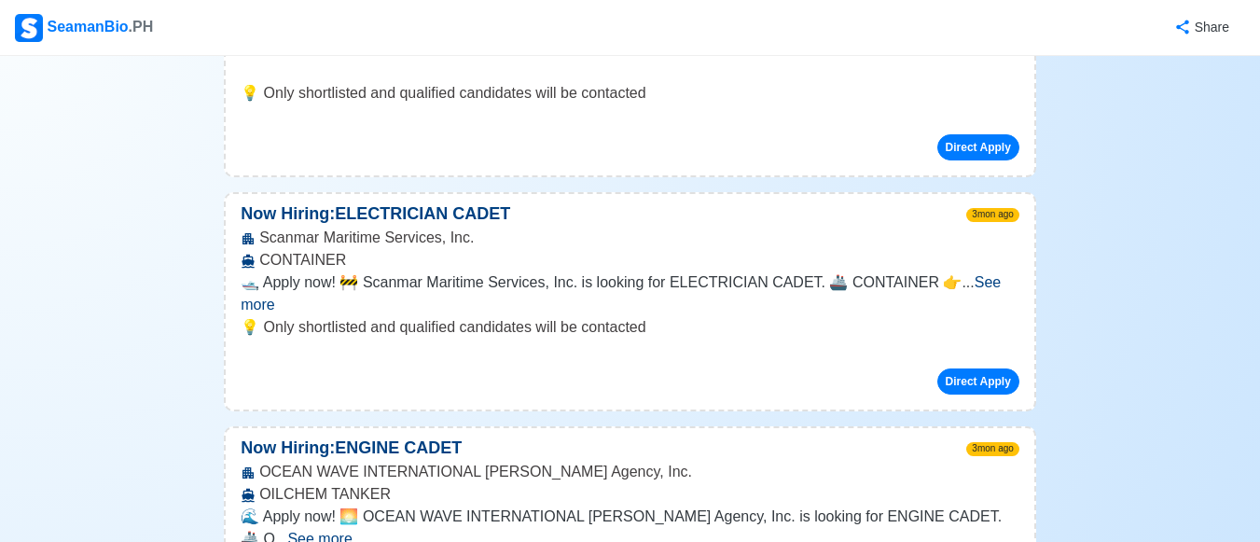
scroll to position [3575, 0]
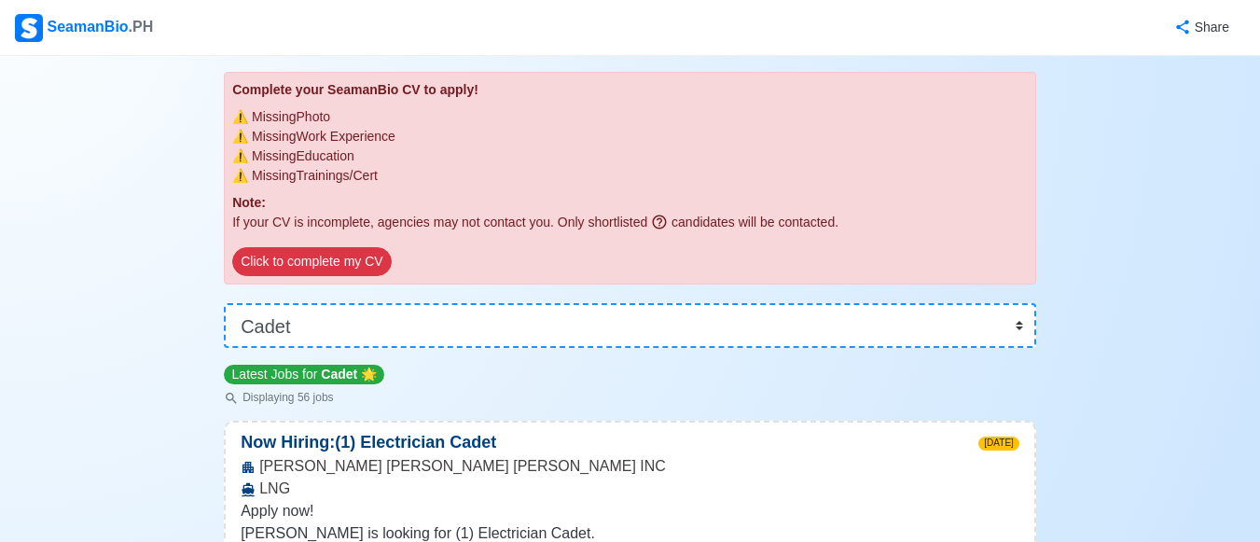
scroll to position [311, 0]
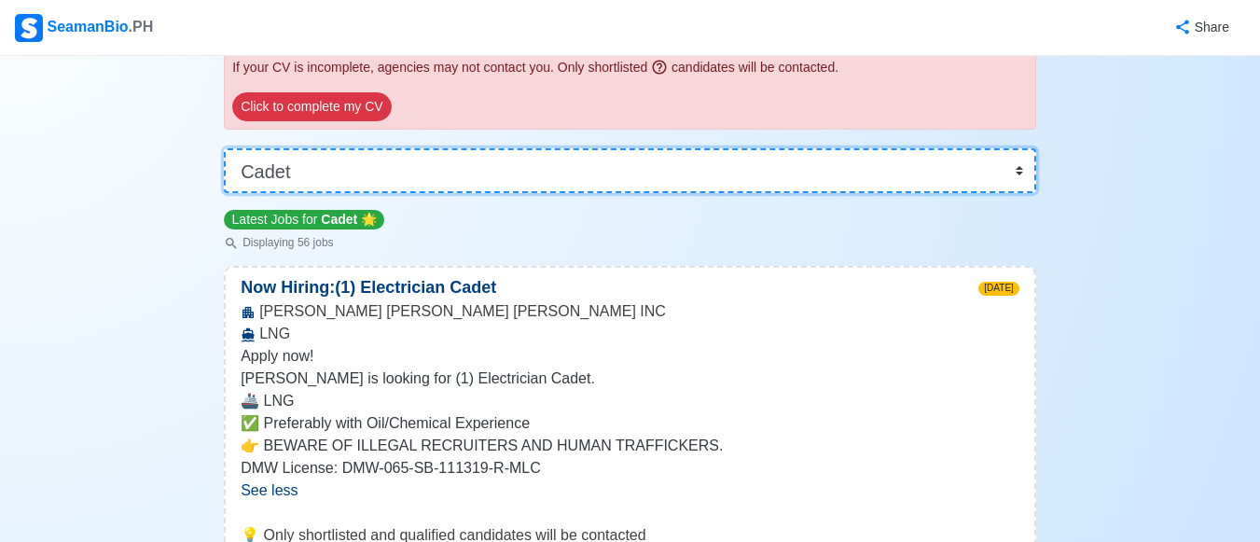
click at [484, 167] on select "👉 Select Rank or Position Master Chief Officer 2nd Officer 3rd Officer Junior O…" at bounding box center [630, 170] width 812 height 45
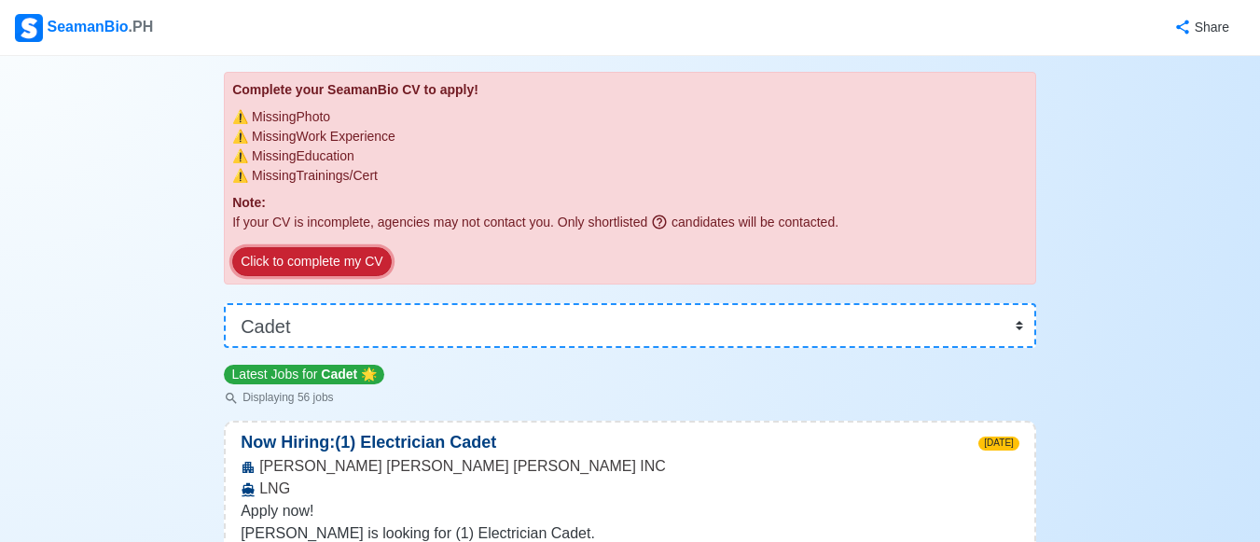
click at [344, 256] on button "Click to complete my CV" at bounding box center [311, 261] width 159 height 29
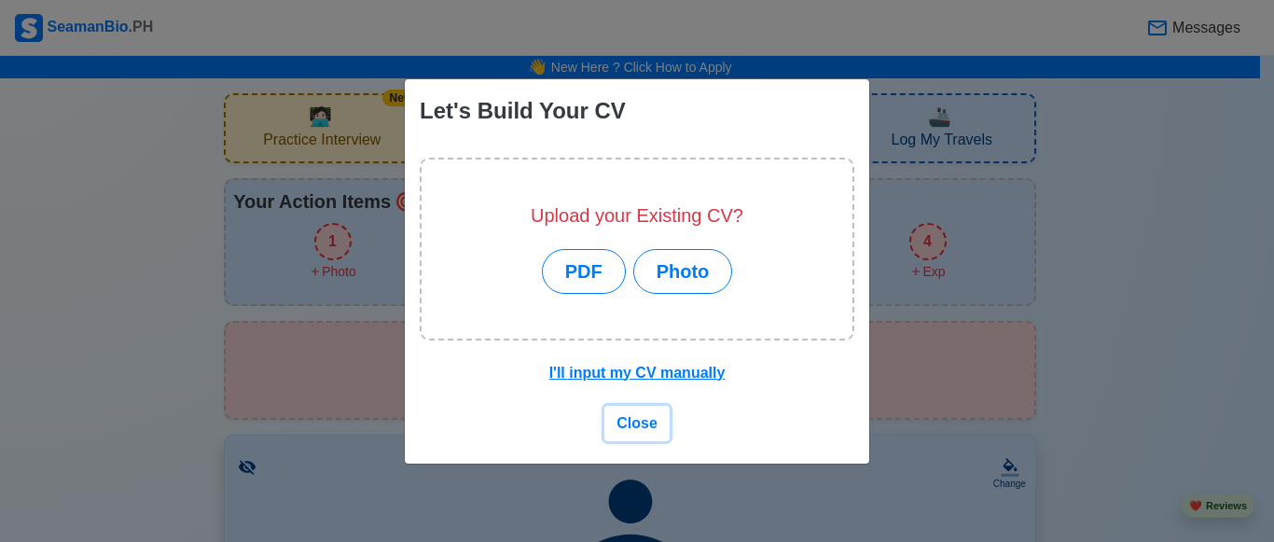
click at [637, 422] on span "Close" at bounding box center [637, 423] width 41 height 16
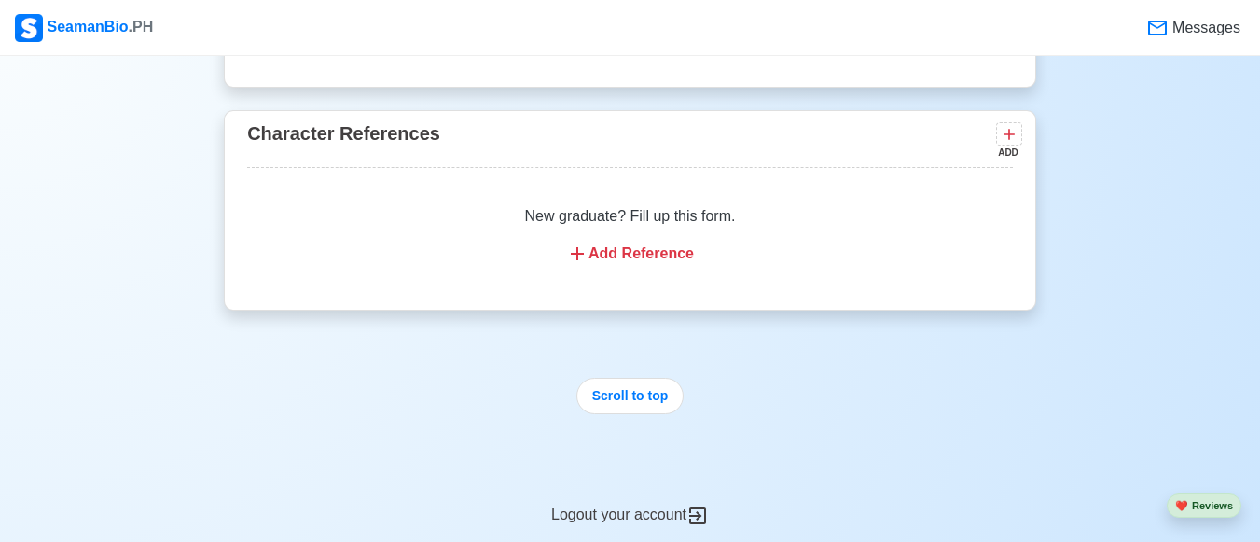
scroll to position [2798, 0]
